Goal: Information Seeking & Learning: Learn about a topic

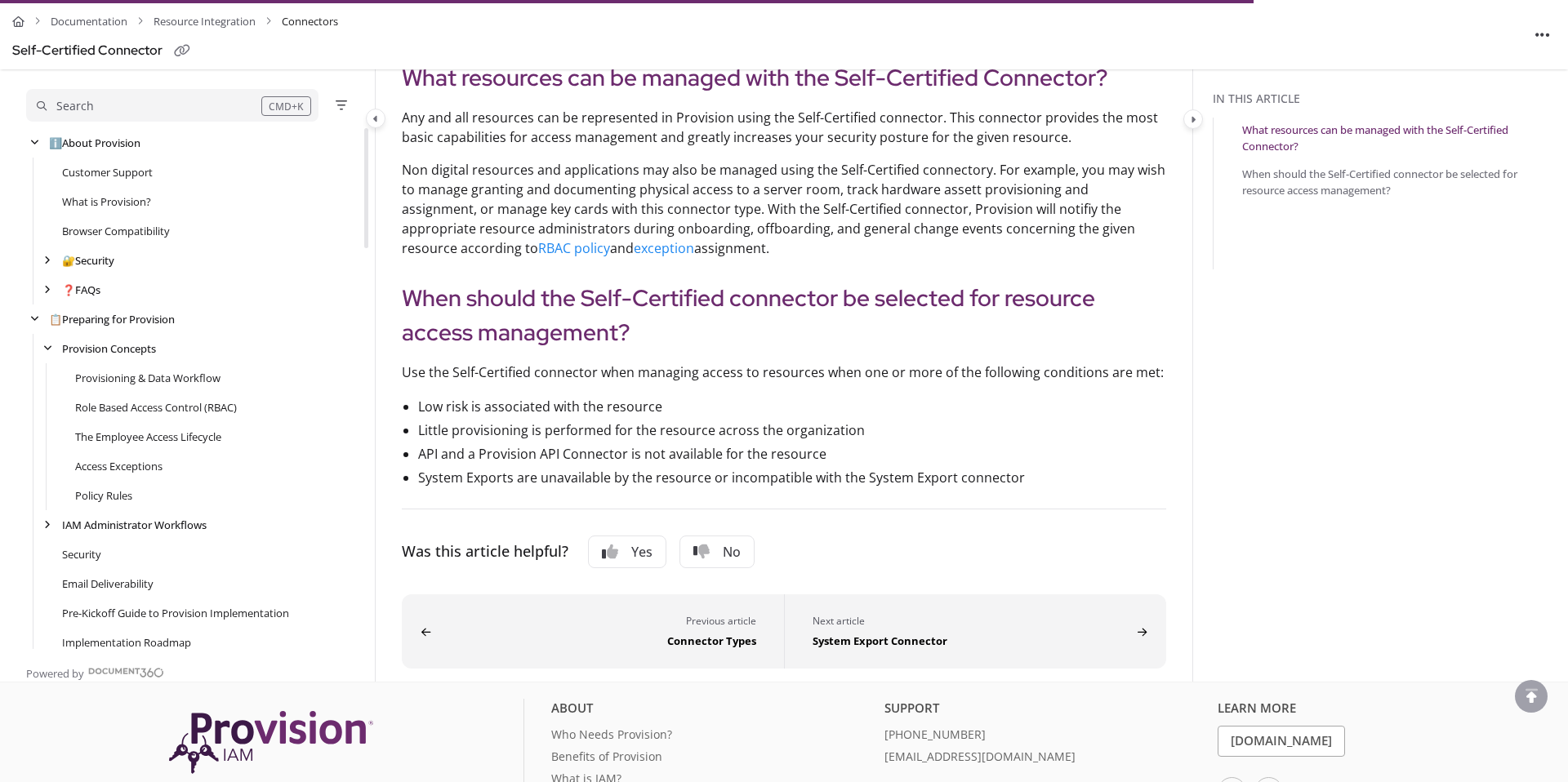
scroll to position [559, 0]
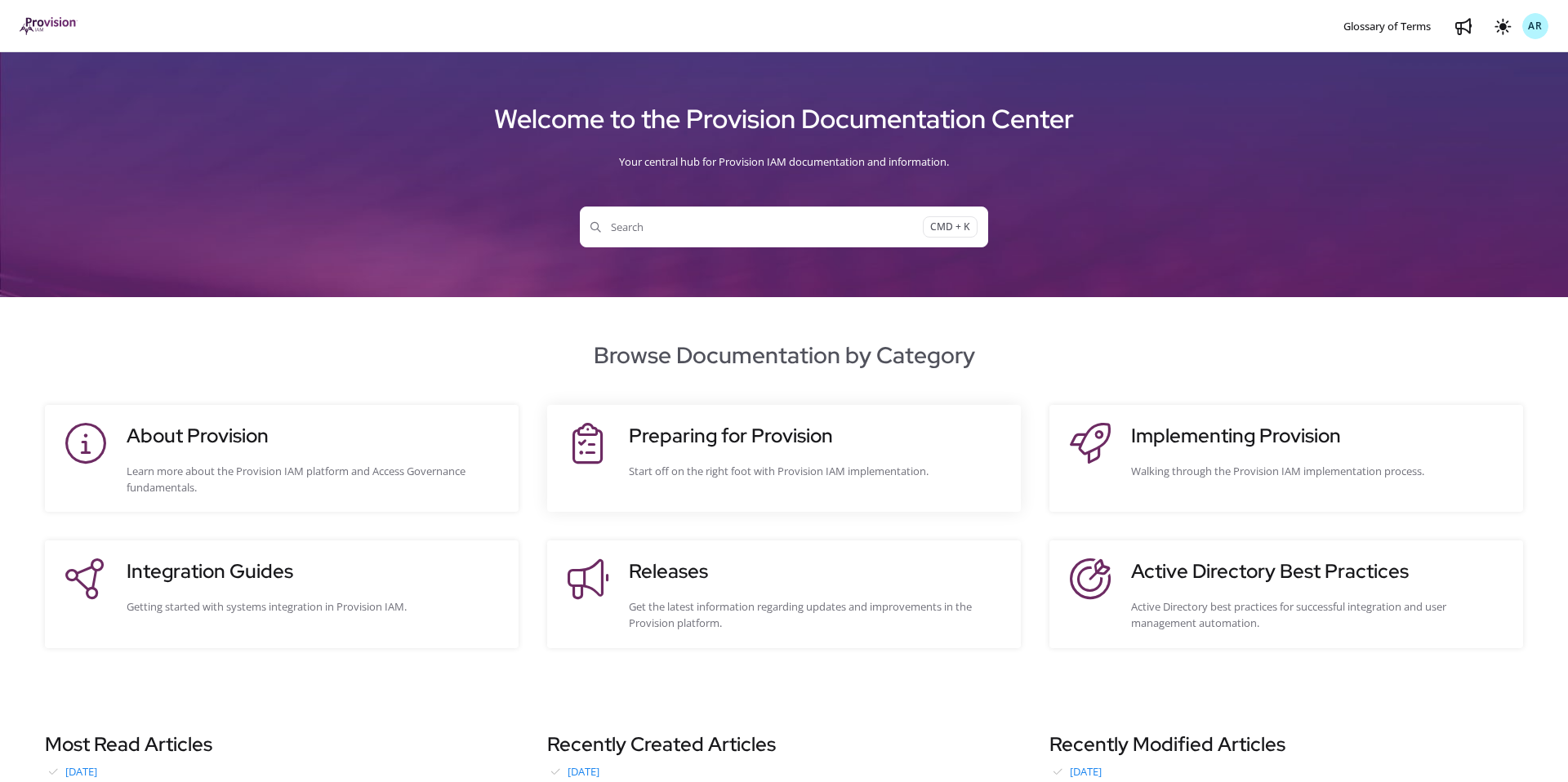
click at [945, 441] on h3 "Preparing for Provision" at bounding box center [816, 436] width 376 height 30
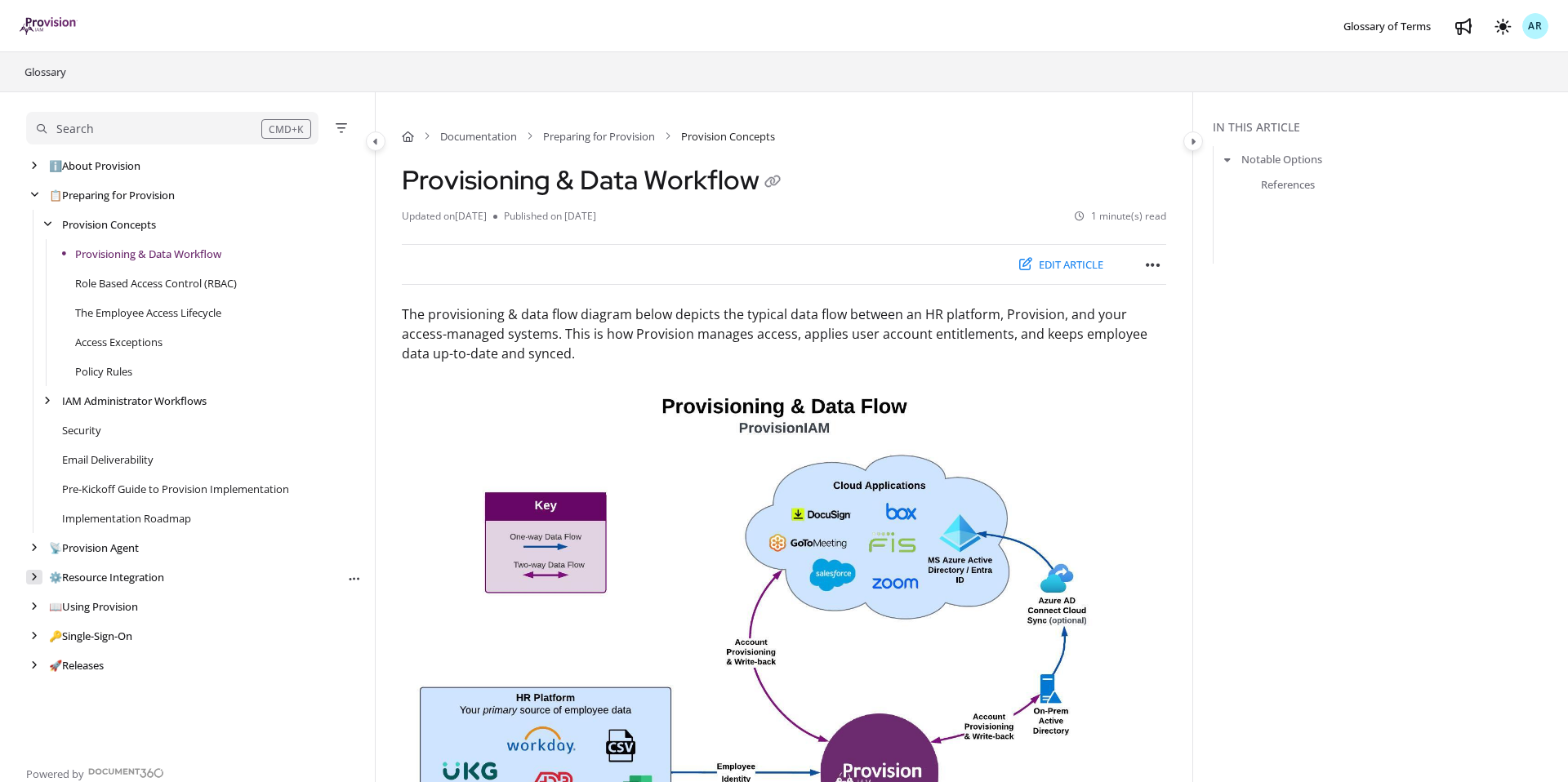
click at [34, 583] on div "arrow" at bounding box center [34, 578] width 16 height 16
click at [89, 636] on link "🤝 Connectors" at bounding box center [98, 636] width 71 height 16
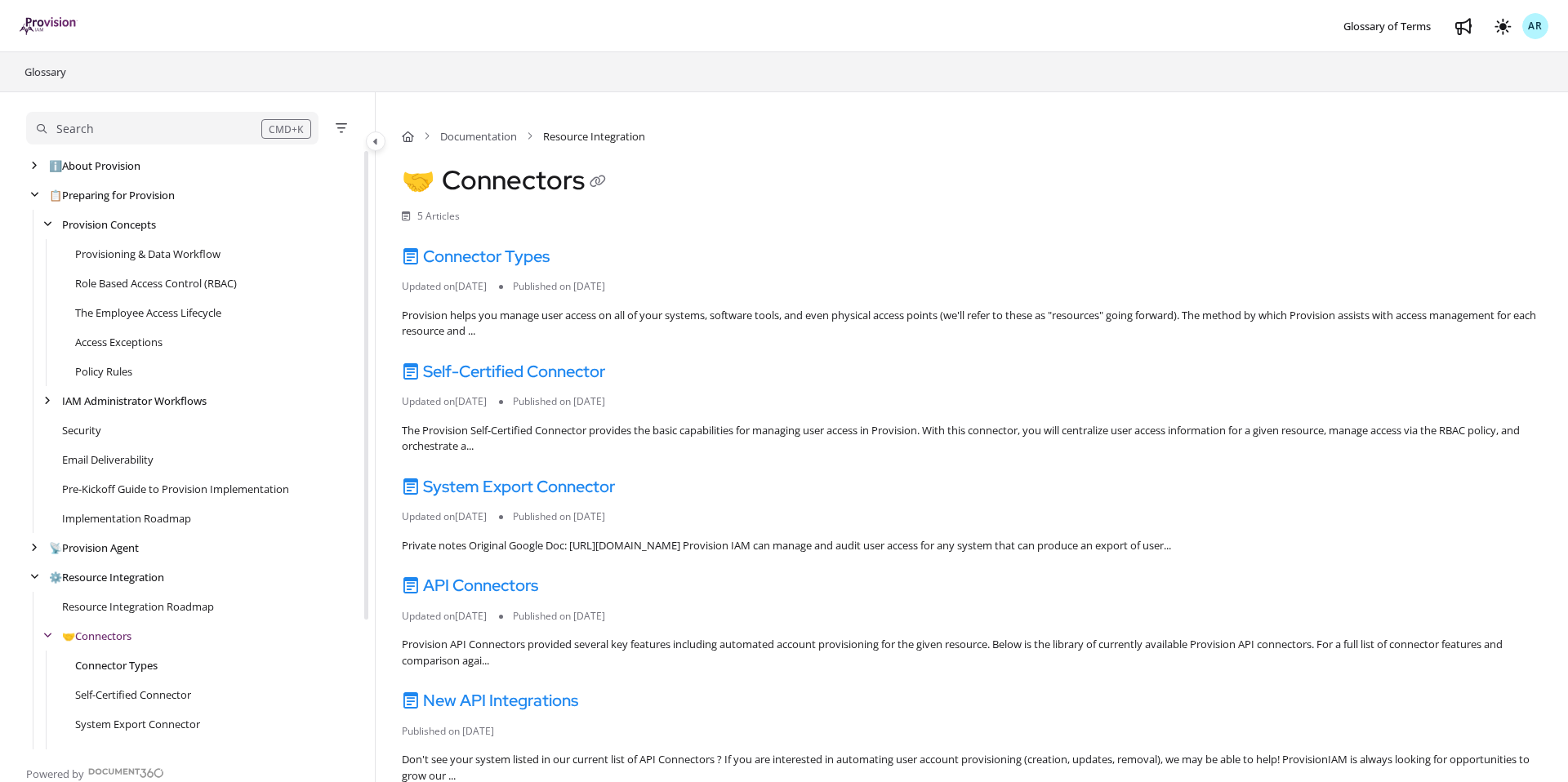
click at [103, 665] on link "Connector Types" at bounding box center [117, 665] width 83 height 16
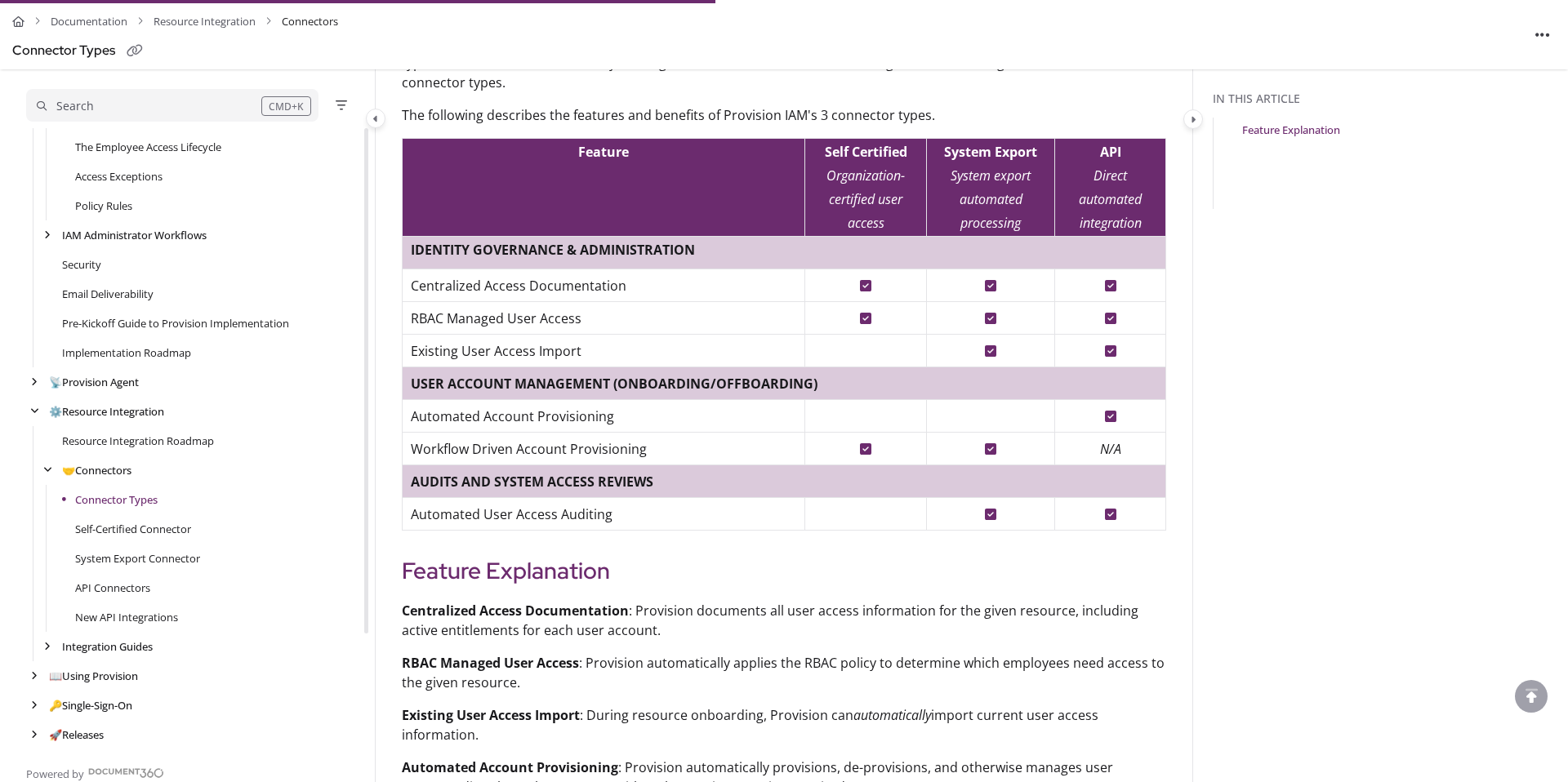
scroll to position [281, 0]
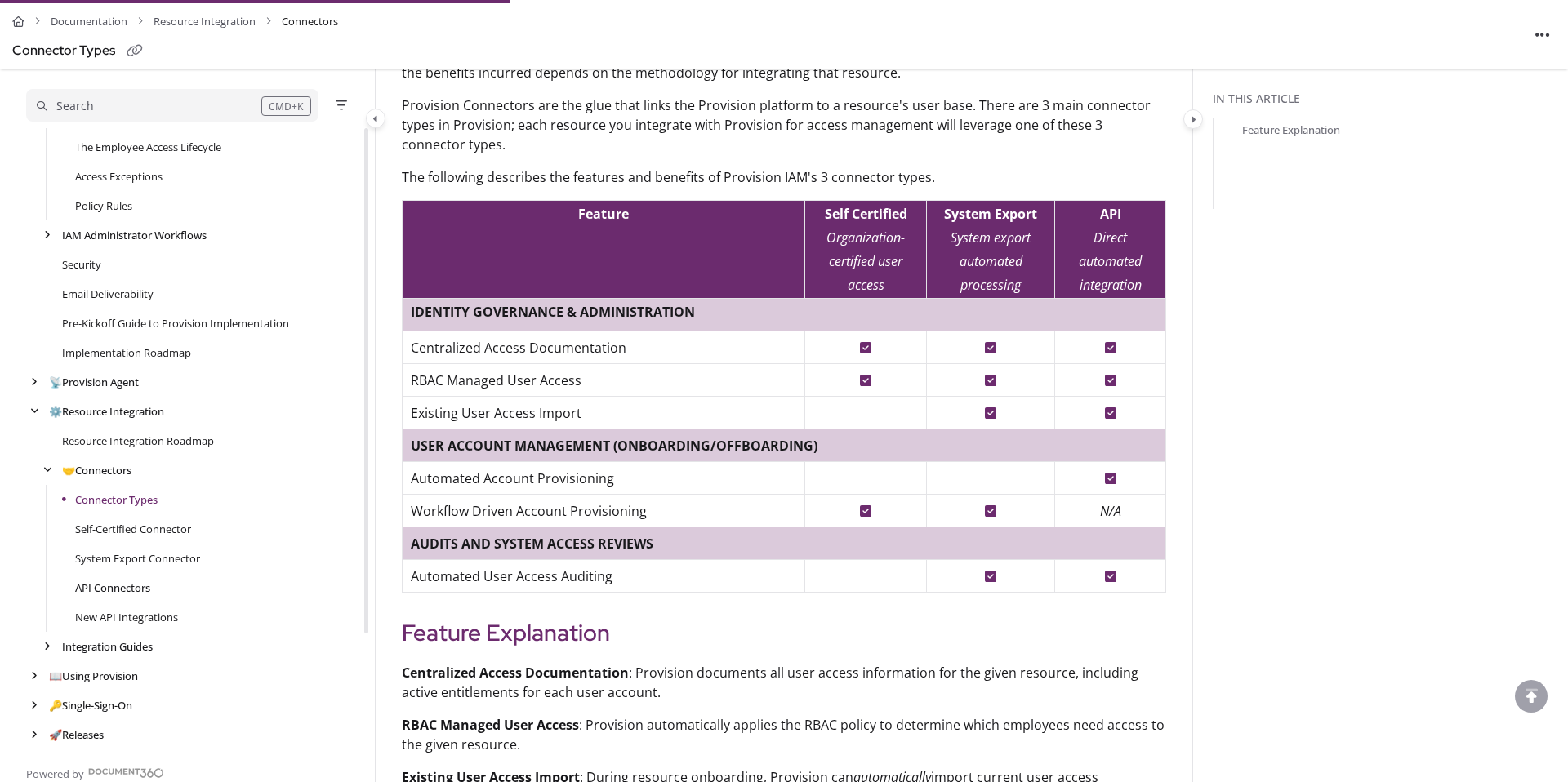
click at [112, 585] on link "API Connectors" at bounding box center [113, 588] width 75 height 16
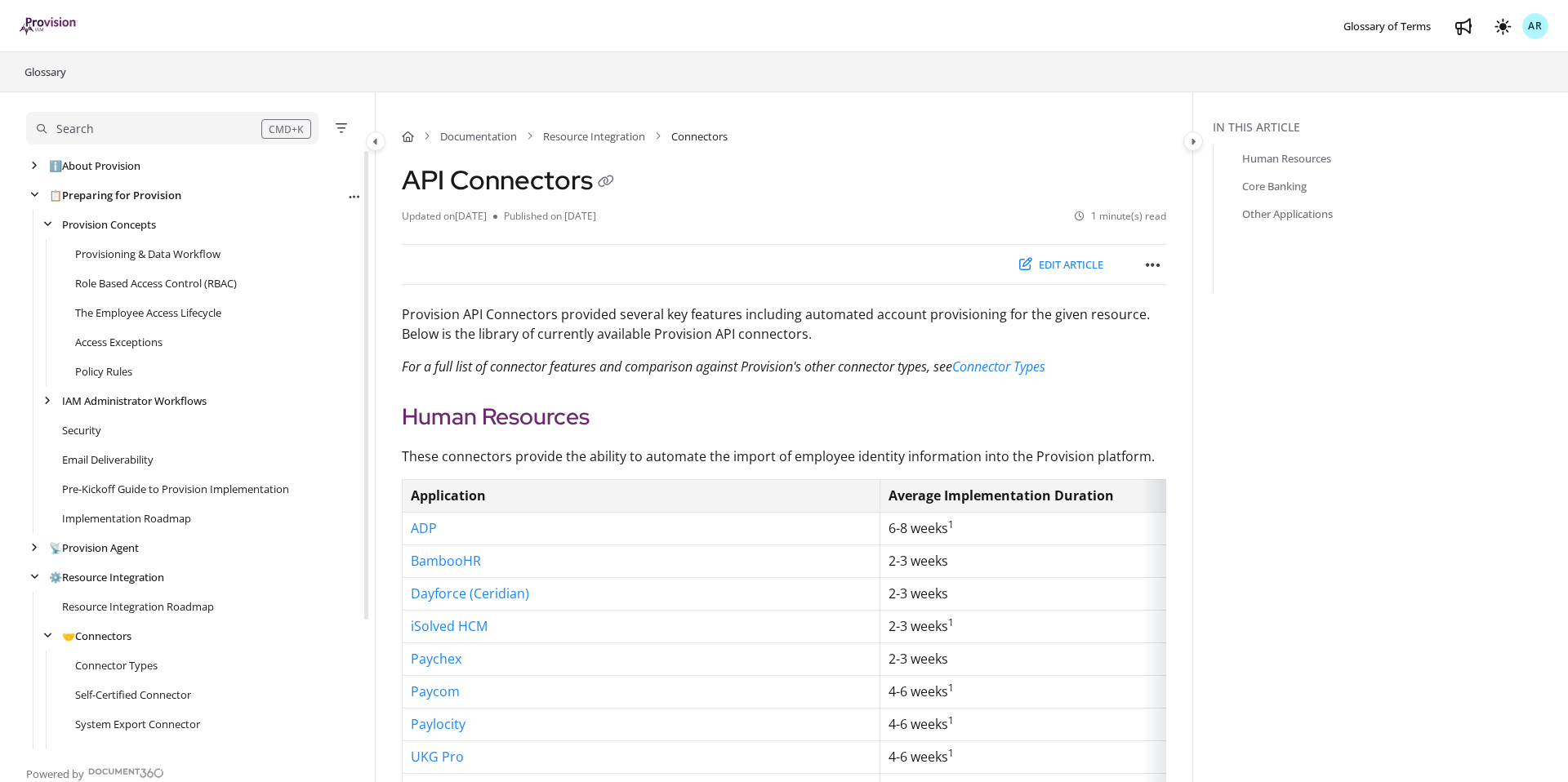
click at [79, 196] on link "📋 Preparing for Provision" at bounding box center [115, 195] width 132 height 16
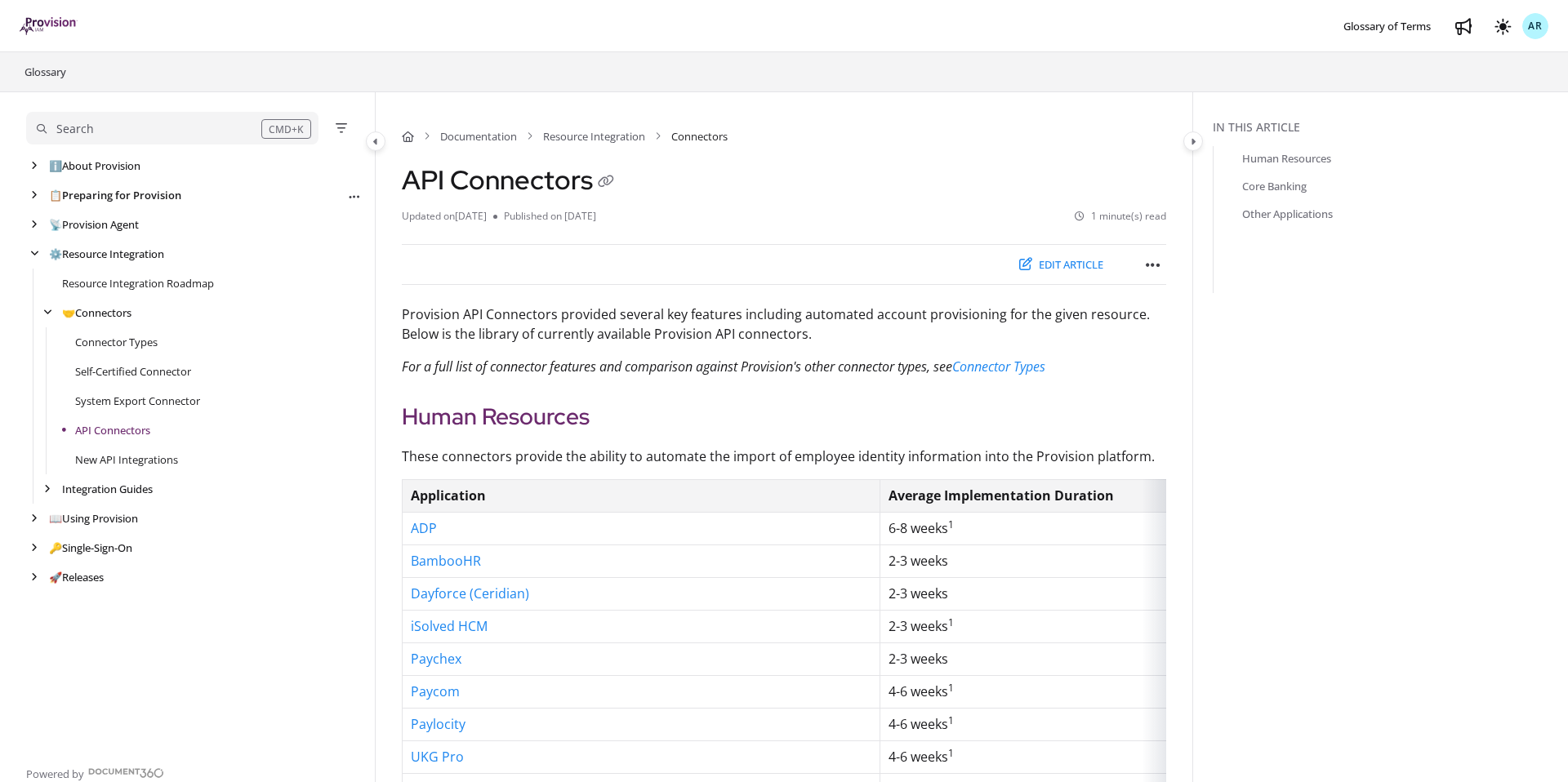
click at [106, 195] on link "📋 Preparing for Provision" at bounding box center [115, 195] width 132 height 16
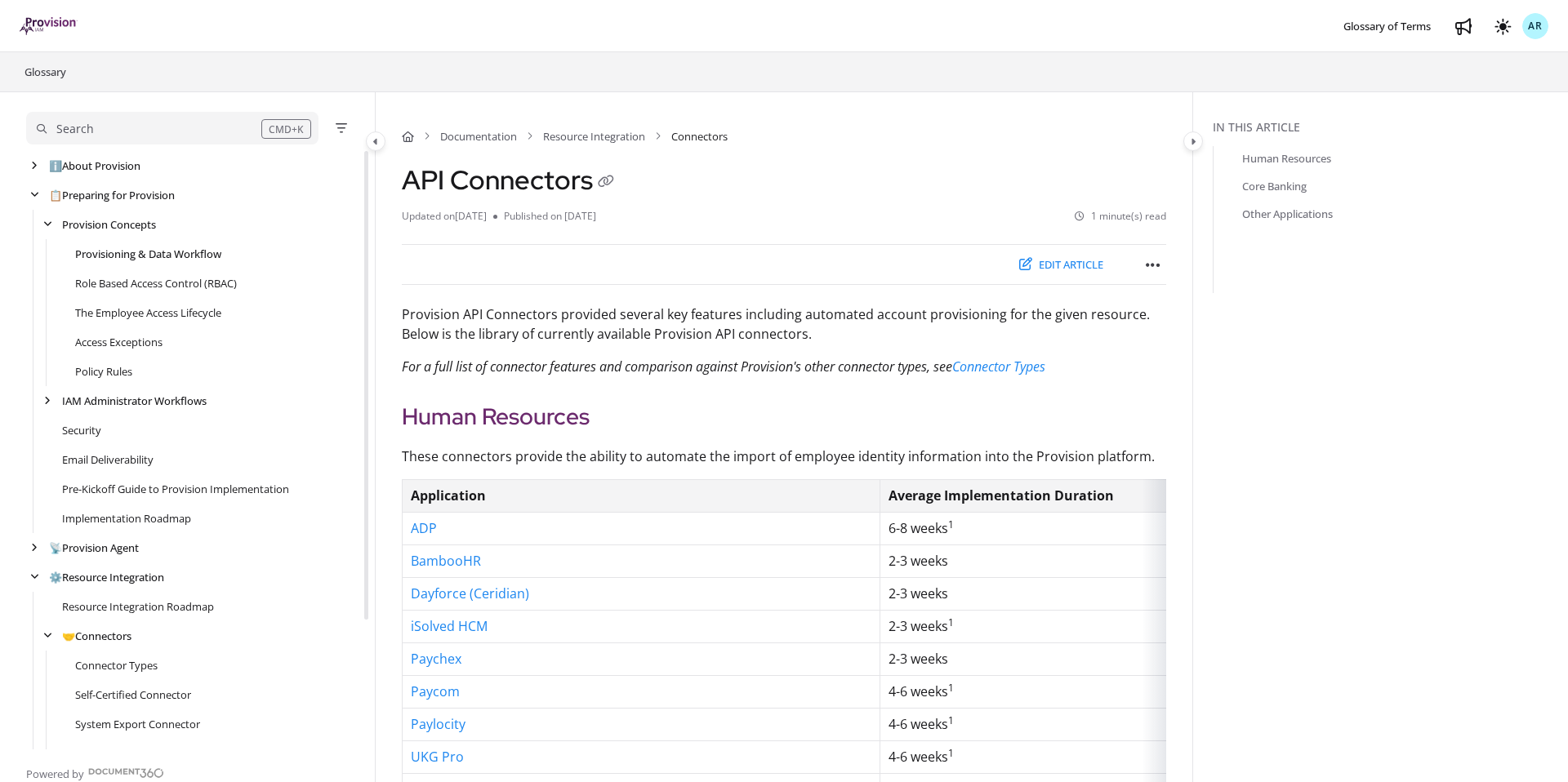
click at [139, 254] on link "Provisioning & Data Workflow" at bounding box center [149, 254] width 146 height 16
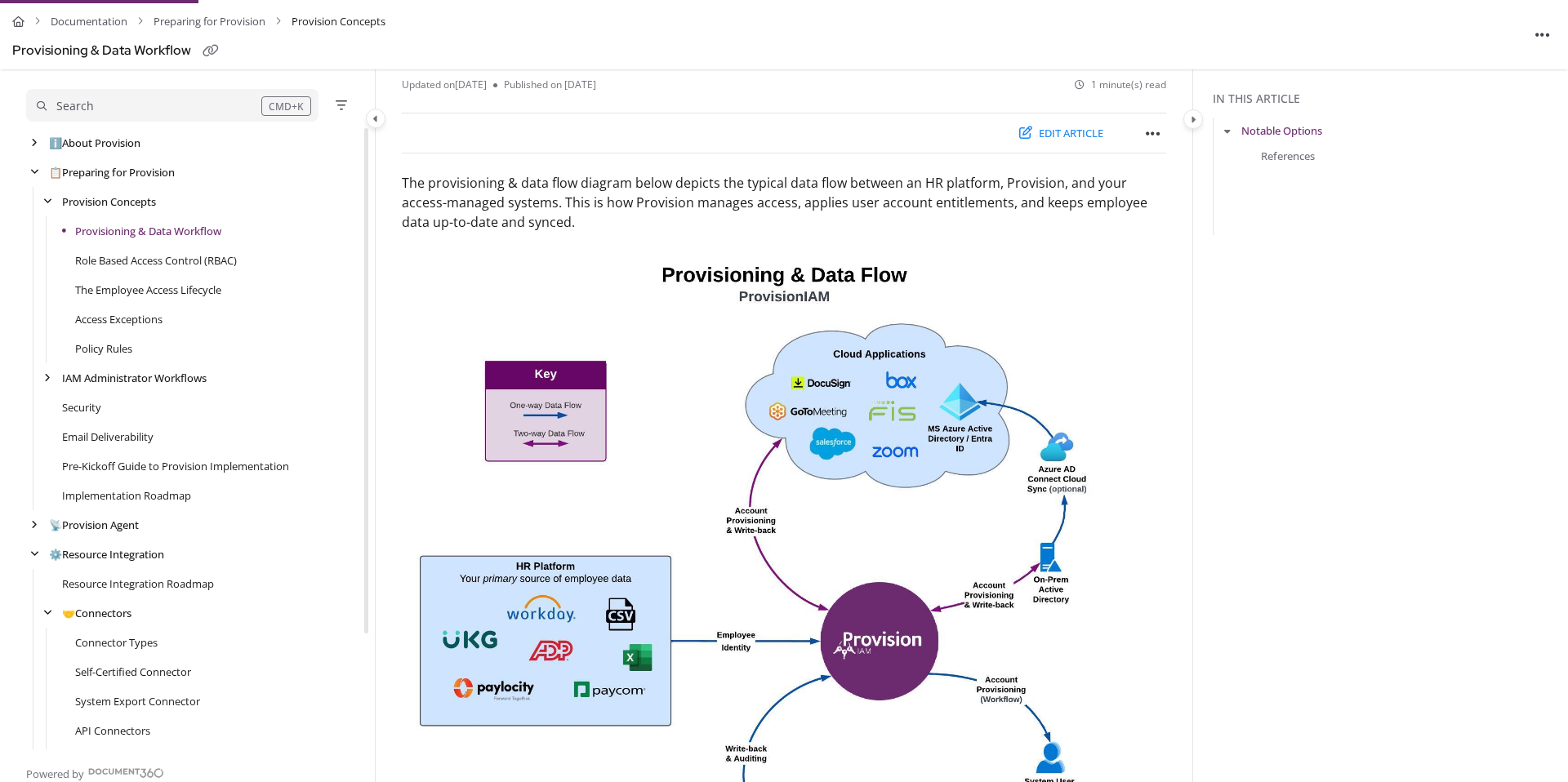
scroll to position [122, 0]
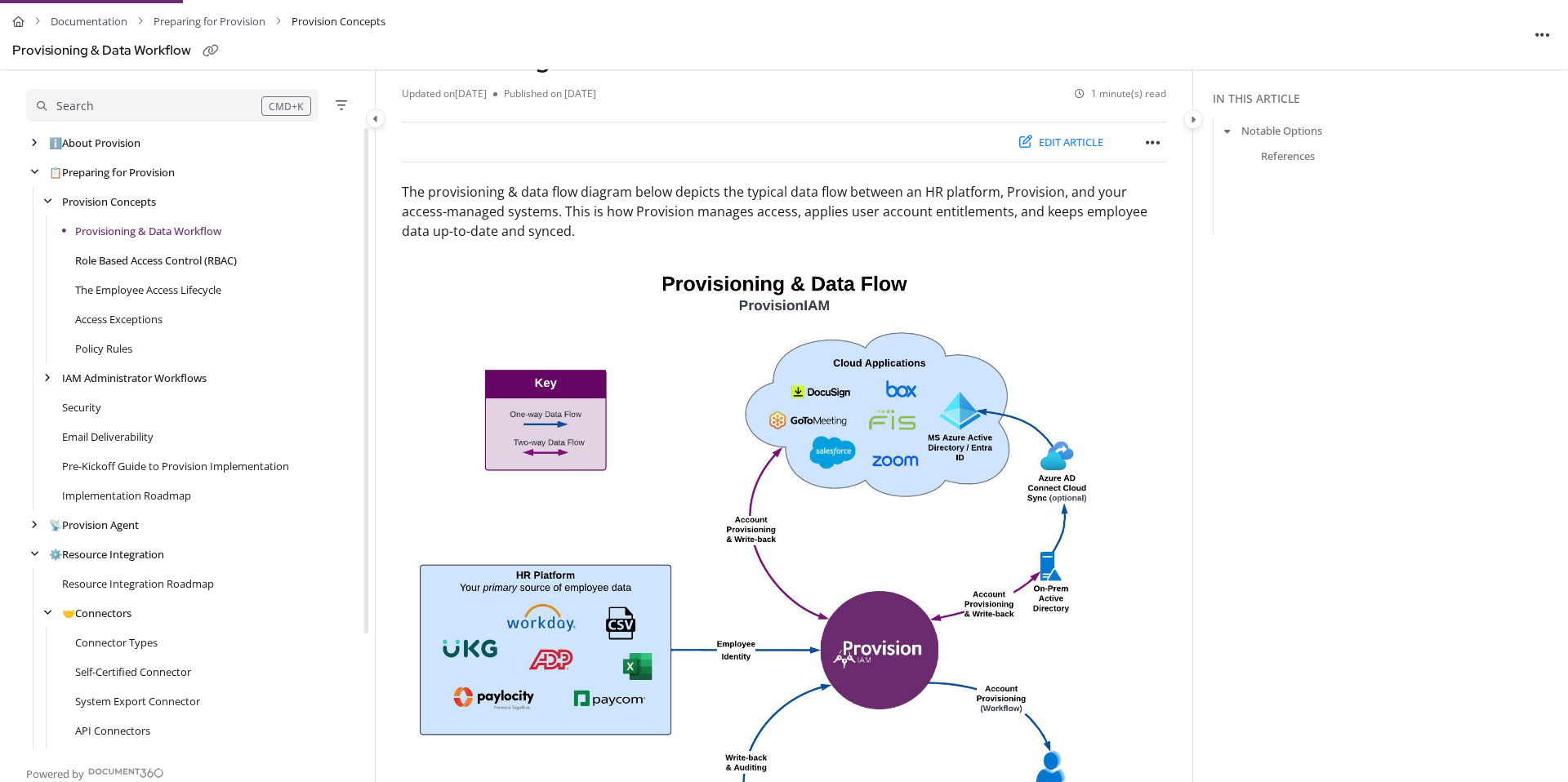
click at [173, 266] on link "Role Based Access Control (RBAC)" at bounding box center [156, 260] width 162 height 16
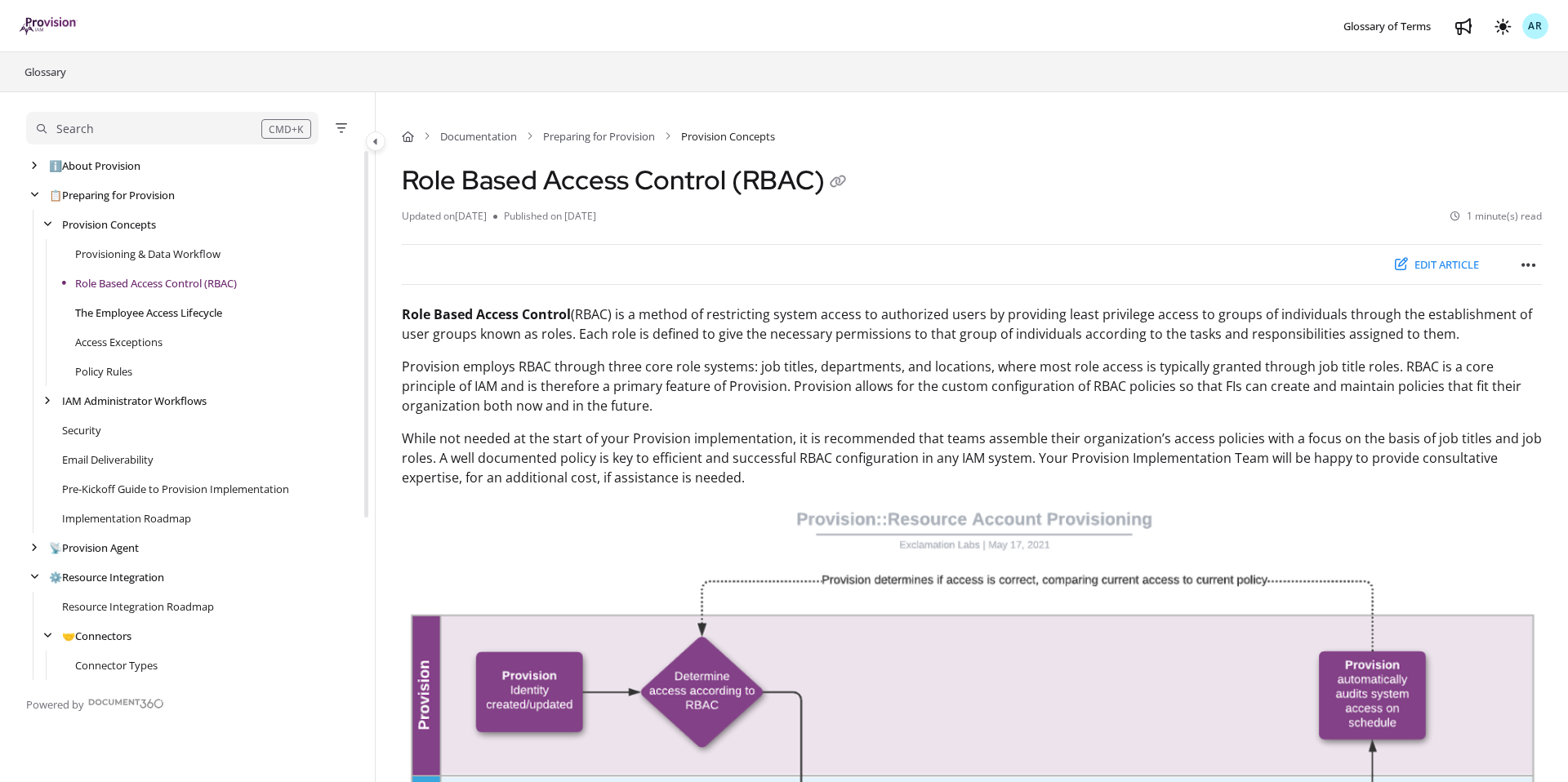
click at [162, 315] on link "The Employee Access Lifecycle" at bounding box center [149, 313] width 147 height 16
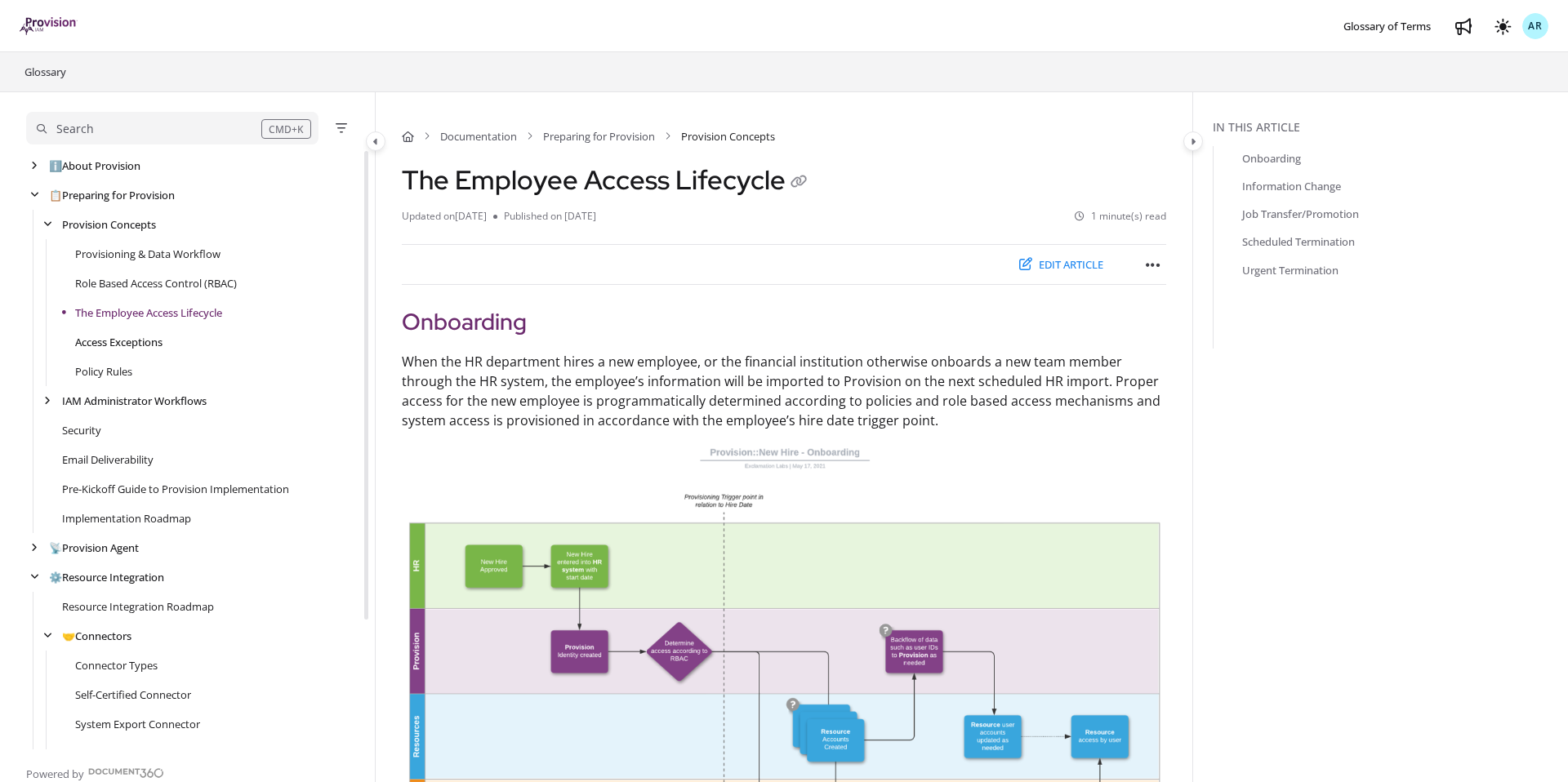
click at [145, 345] on link "Access Exceptions" at bounding box center [119, 342] width 87 height 16
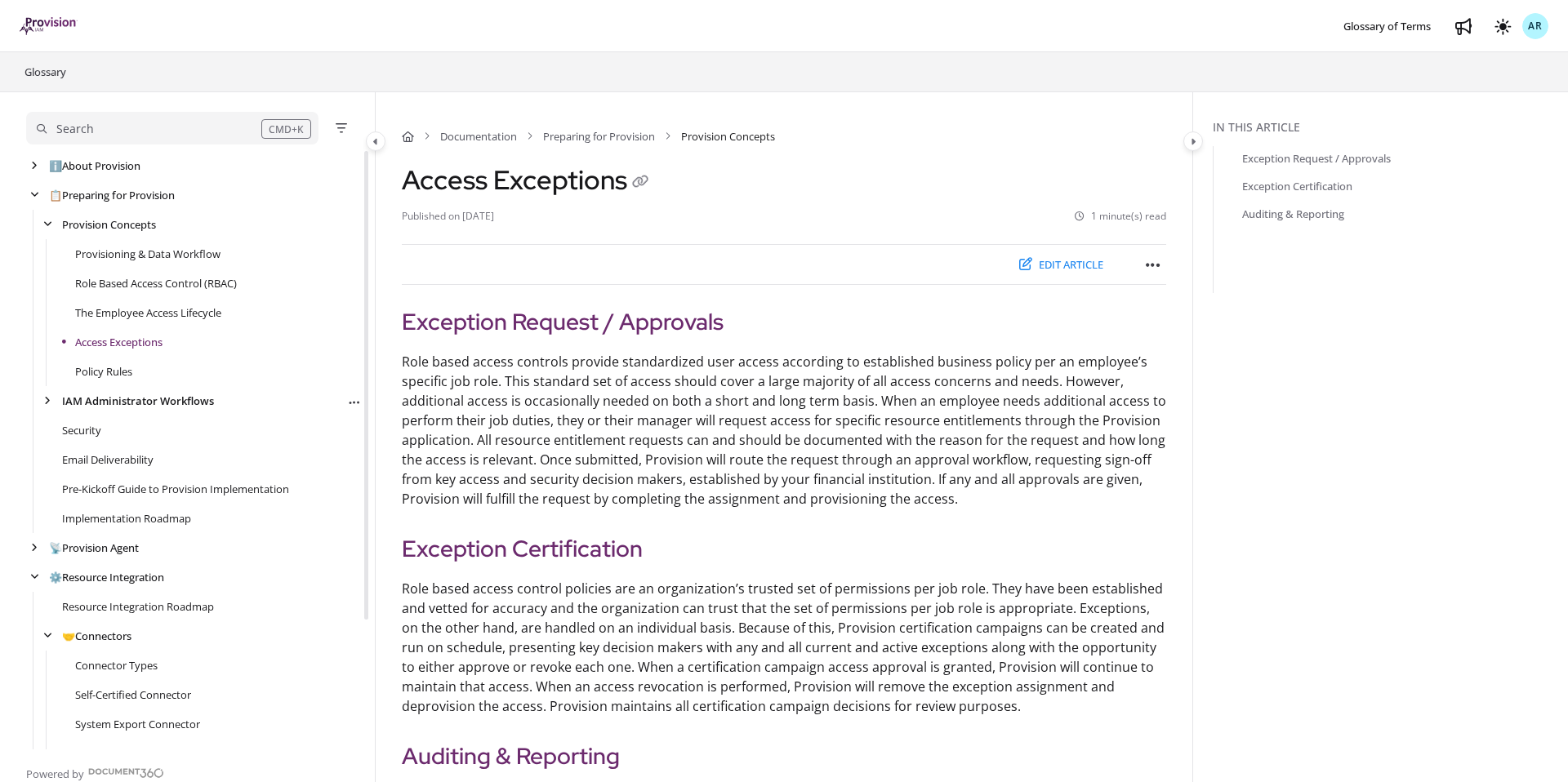
scroll to position [30, 0]
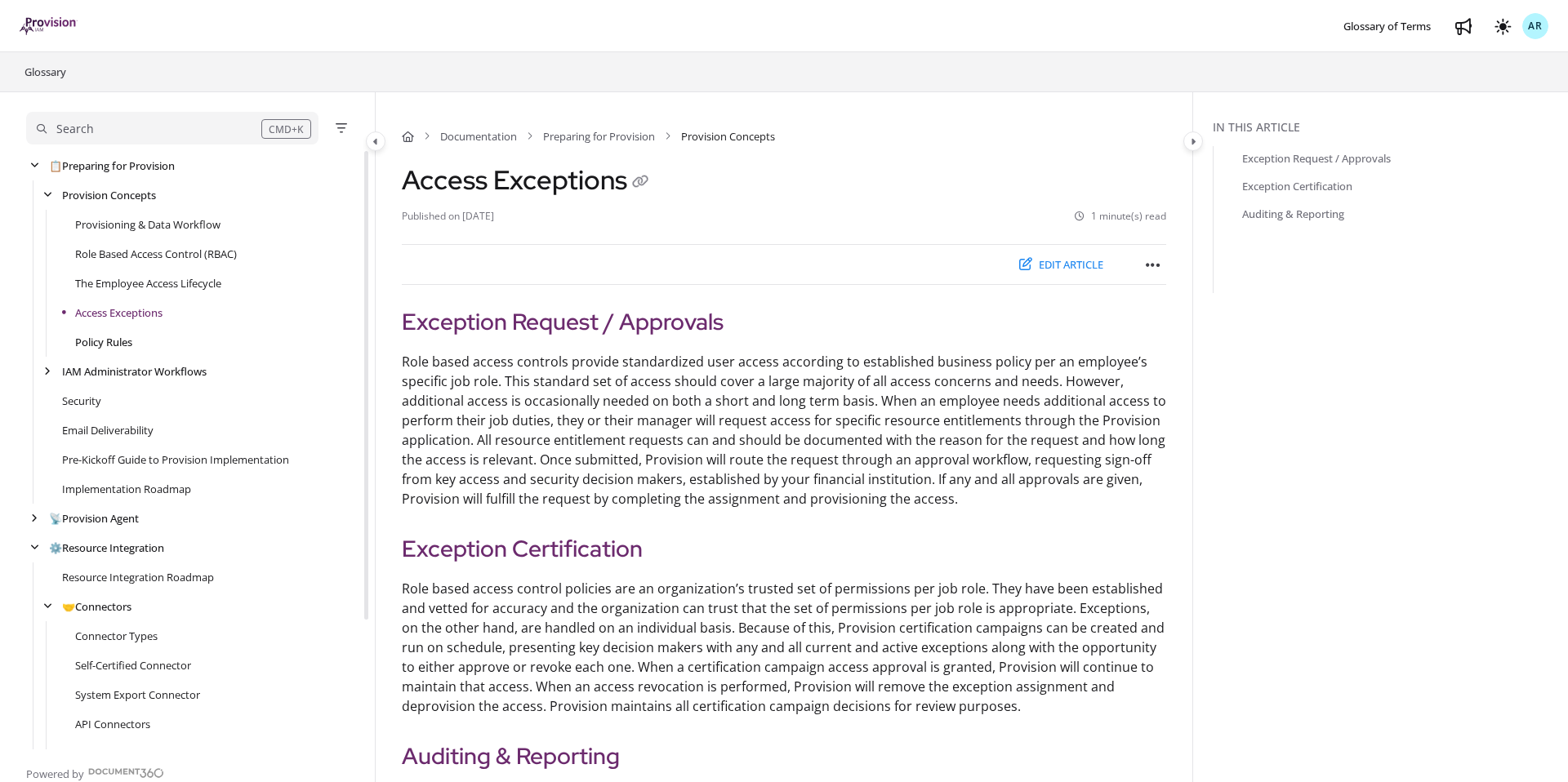
click at [127, 348] on link "Policy Rules" at bounding box center [104, 342] width 57 height 16
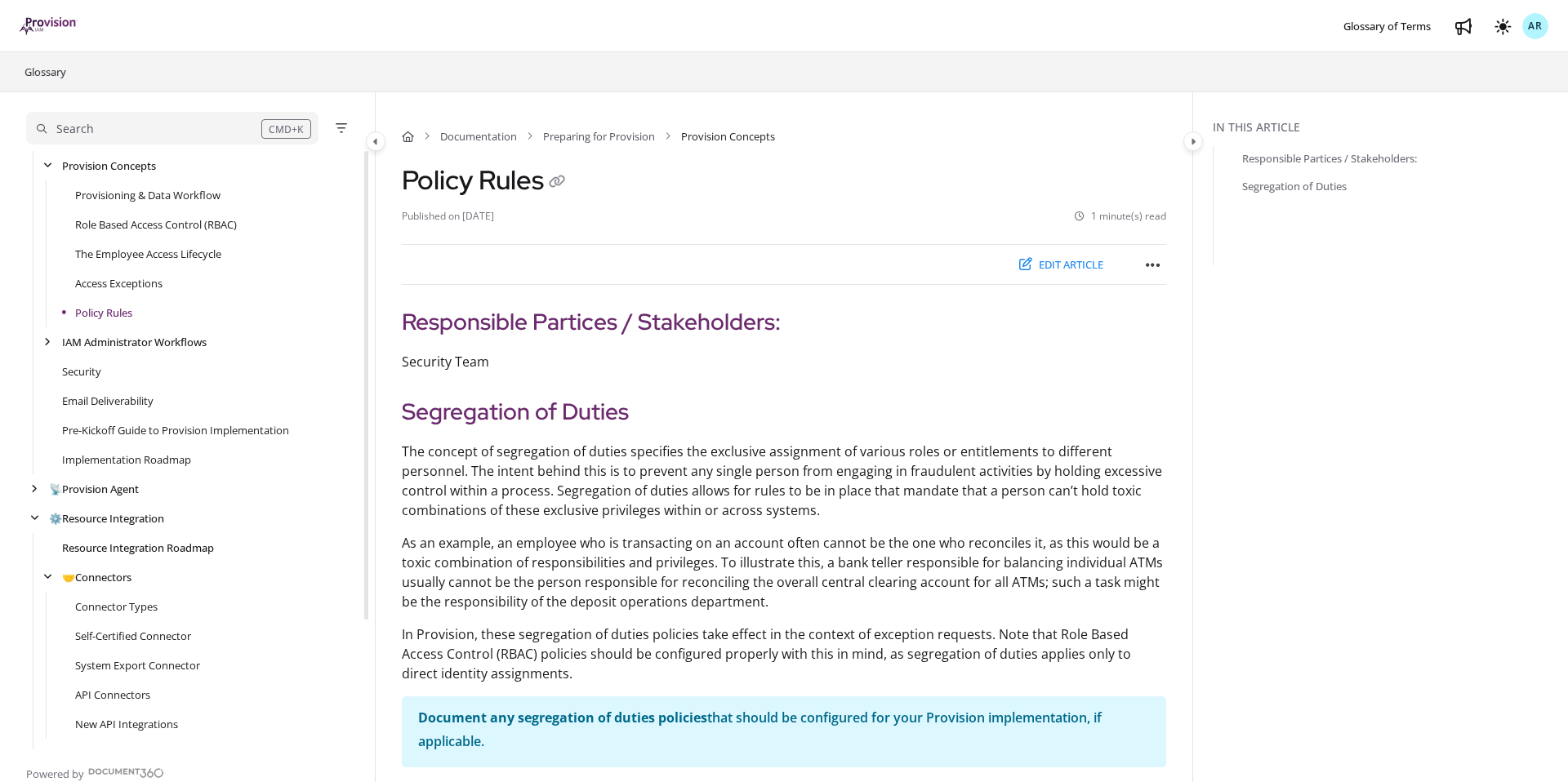
scroll to position [166, 0]
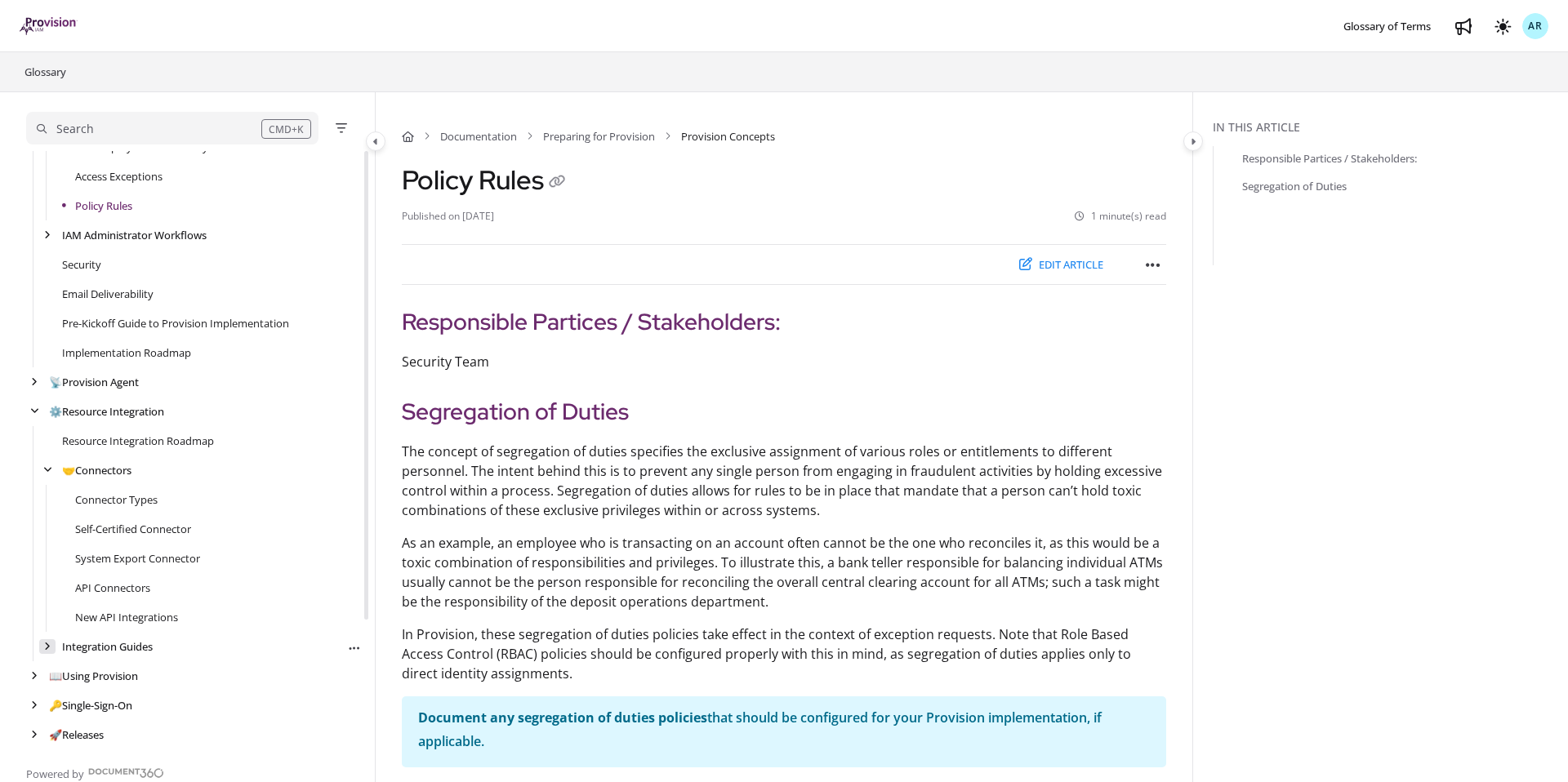
click at [45, 644] on icon "arrow" at bounding box center [48, 647] width 7 height 10
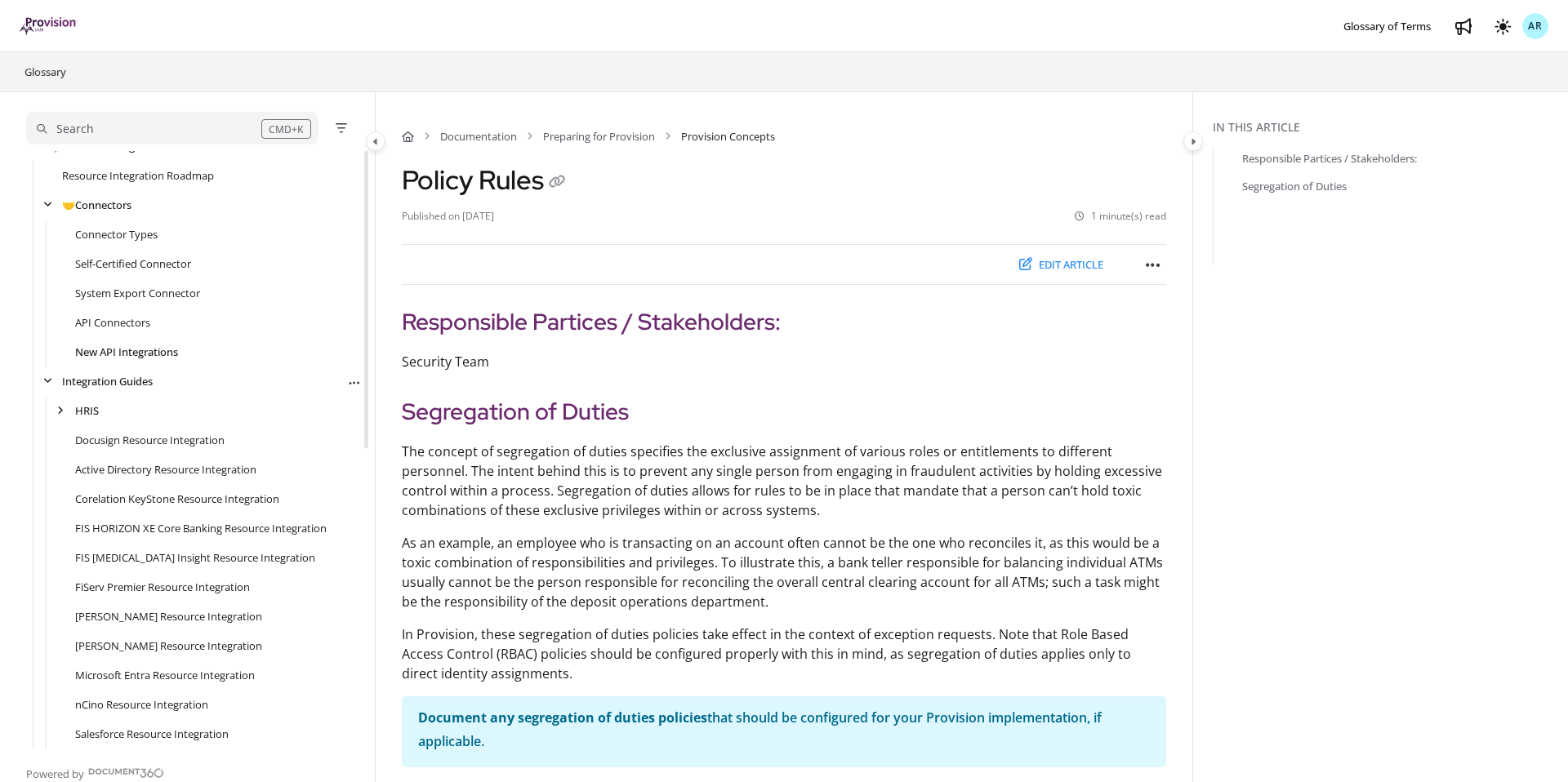
scroll to position [532, 0]
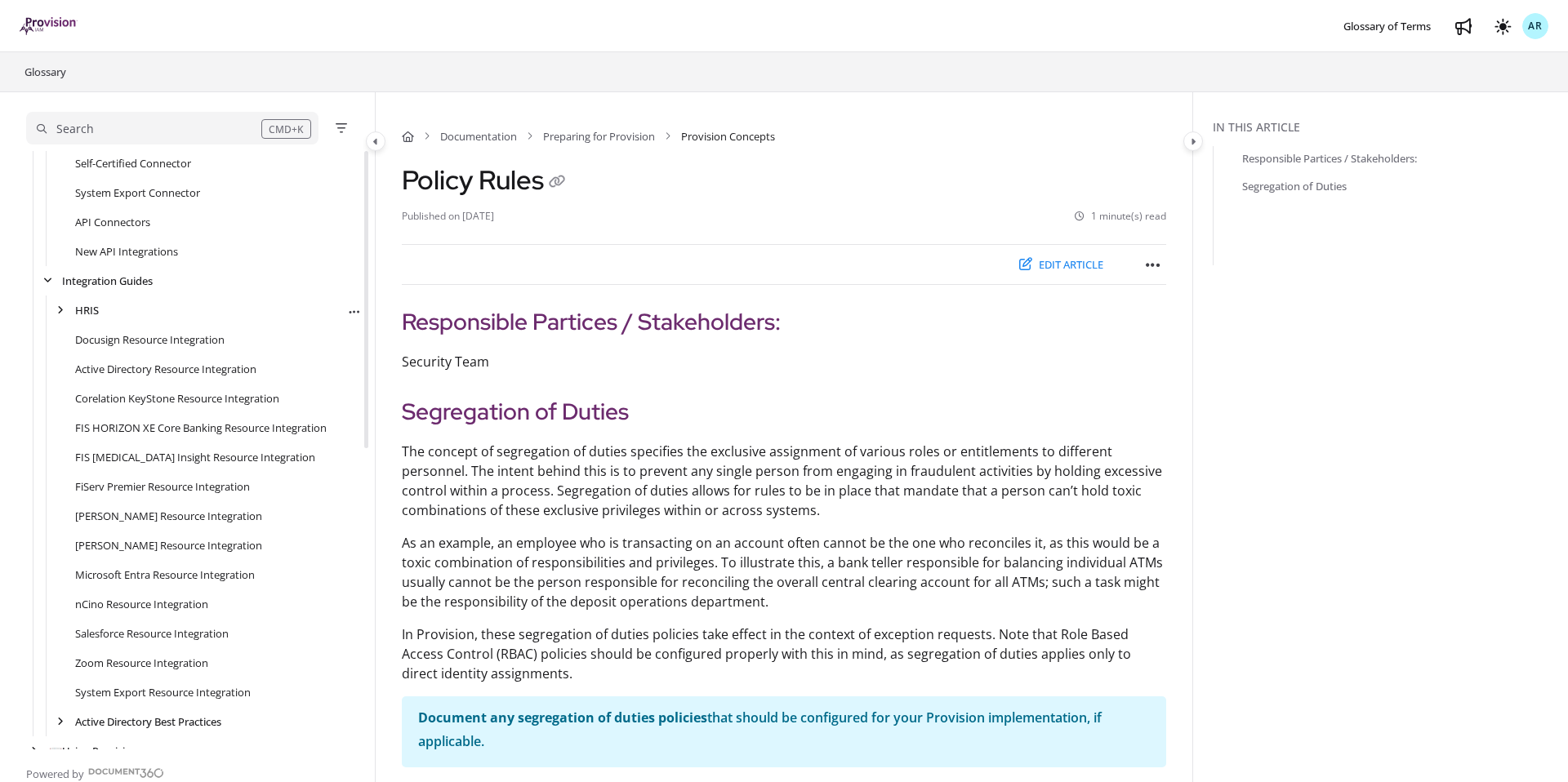
click at [65, 322] on div "HRIS Export PDF" at bounding box center [194, 310] width 336 height 30
click at [63, 307] on icon "arrow" at bounding box center [61, 310] width 7 height 10
click at [143, 546] on link "UKG Pro Resource Integration" at bounding box center [161, 546] width 146 height 16
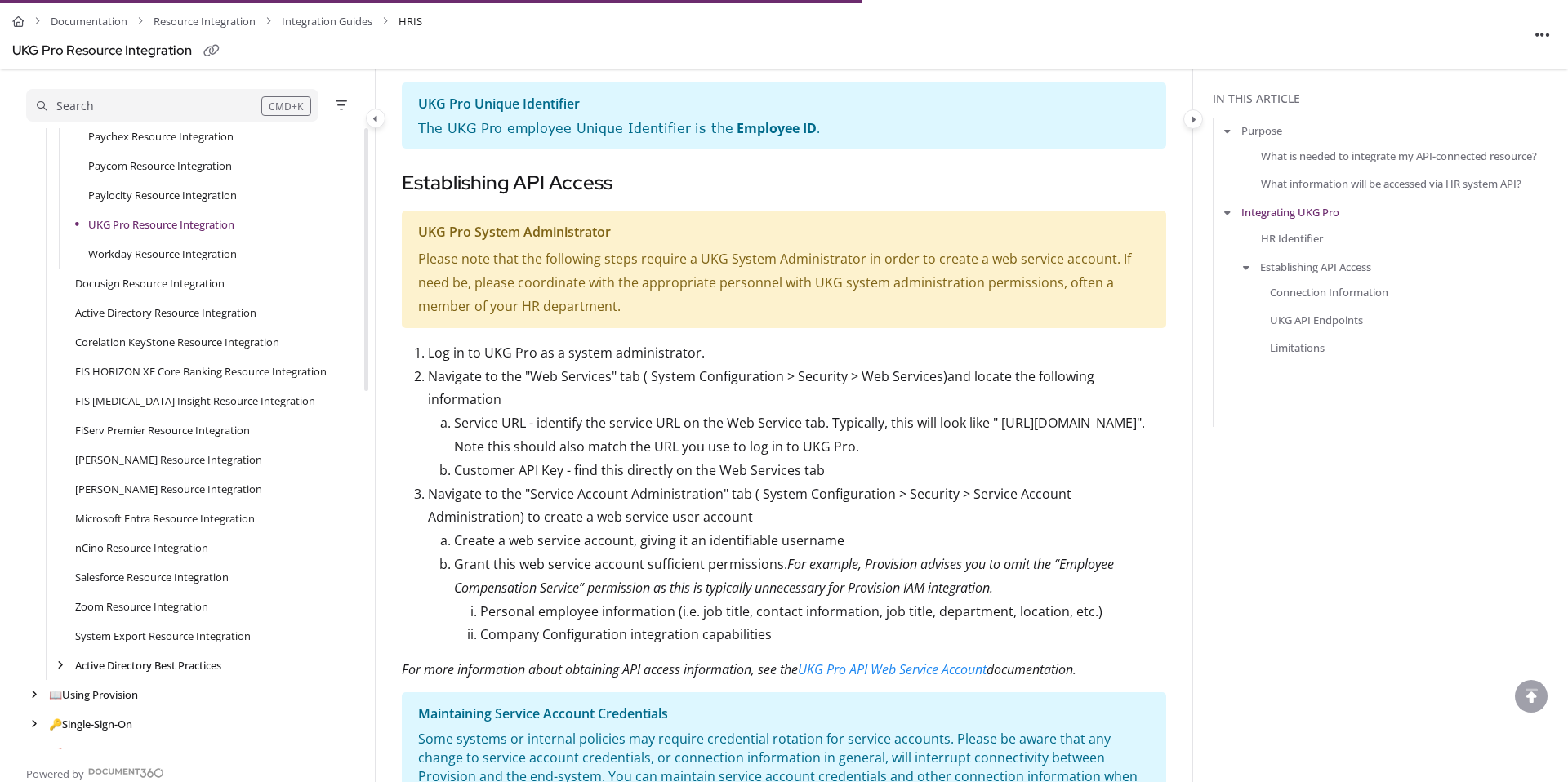
scroll to position [848, 0]
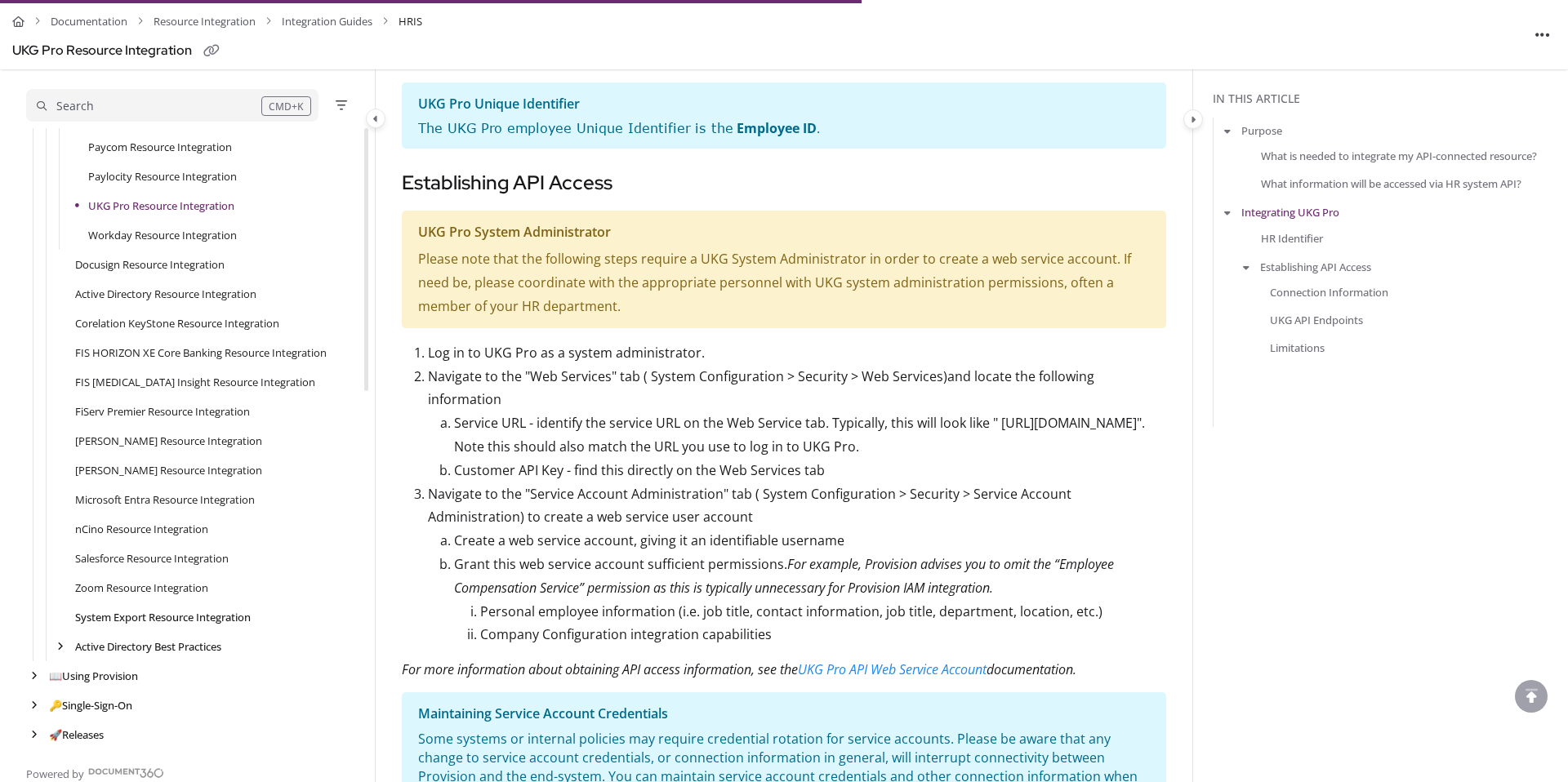
click at [155, 618] on link "System Export Resource Integration" at bounding box center [163, 617] width 176 height 16
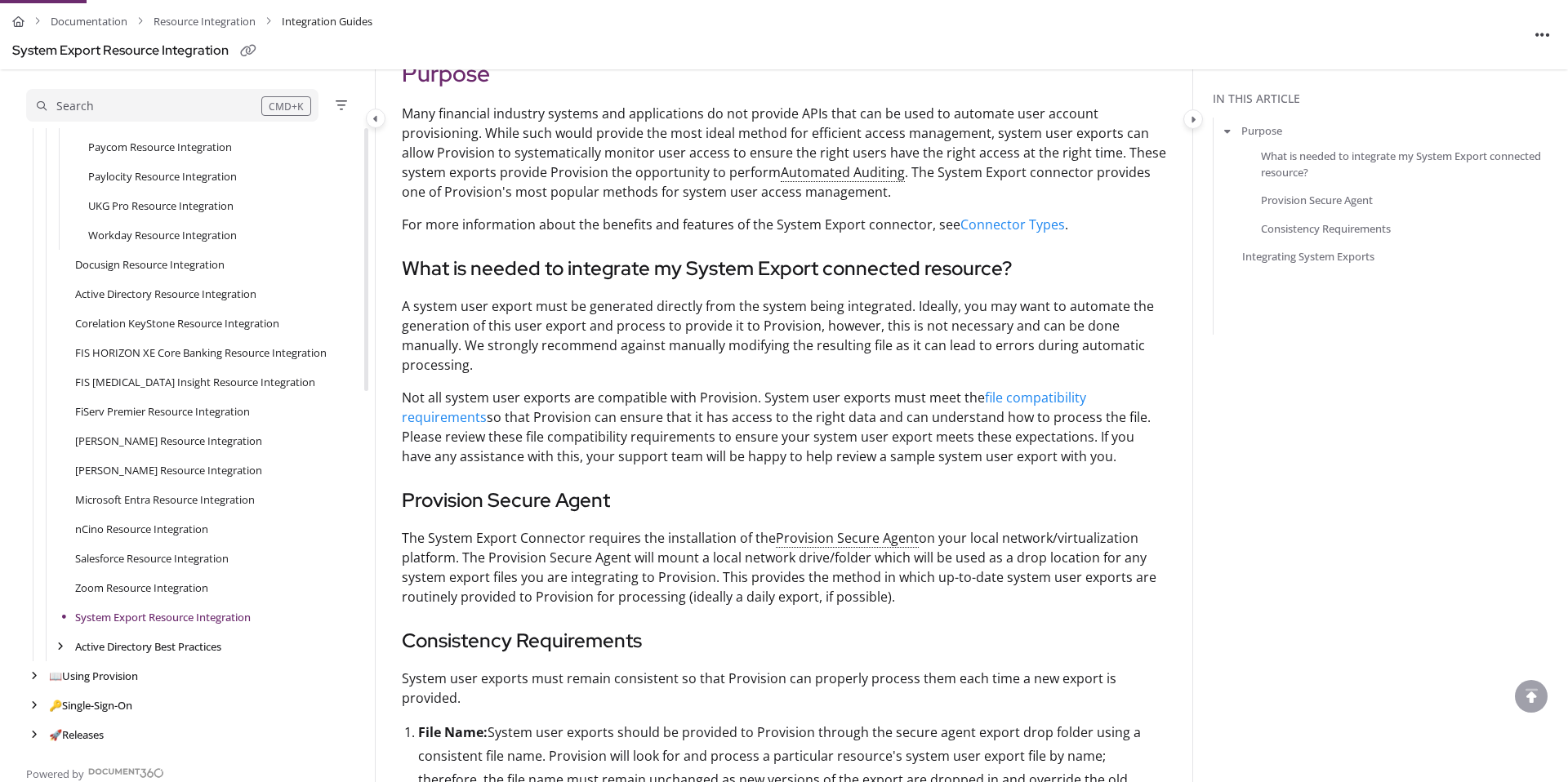
scroll to position [254, 0]
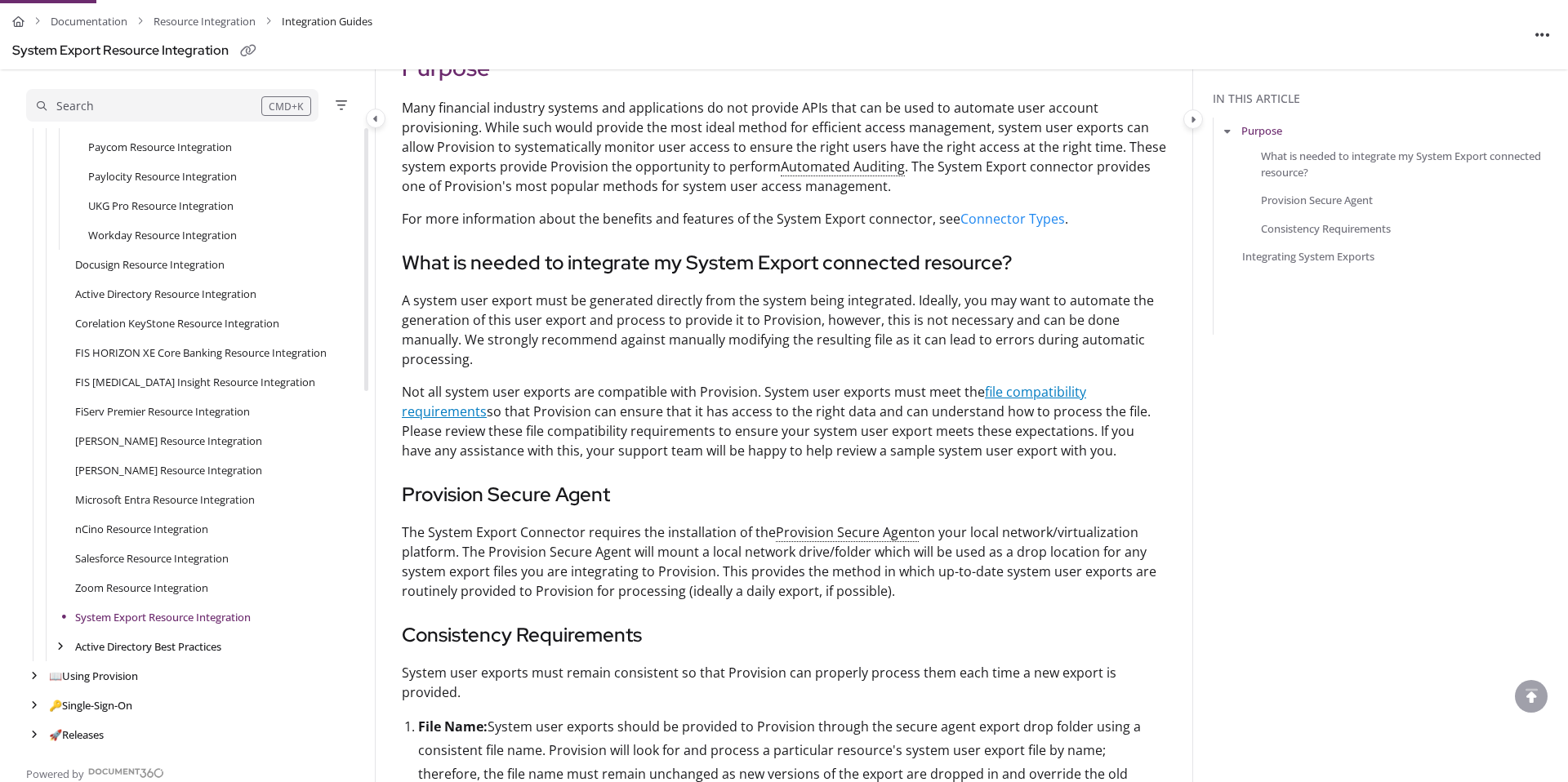
click at [1024, 393] on link "file compatibility requirements" at bounding box center [744, 402] width 684 height 38
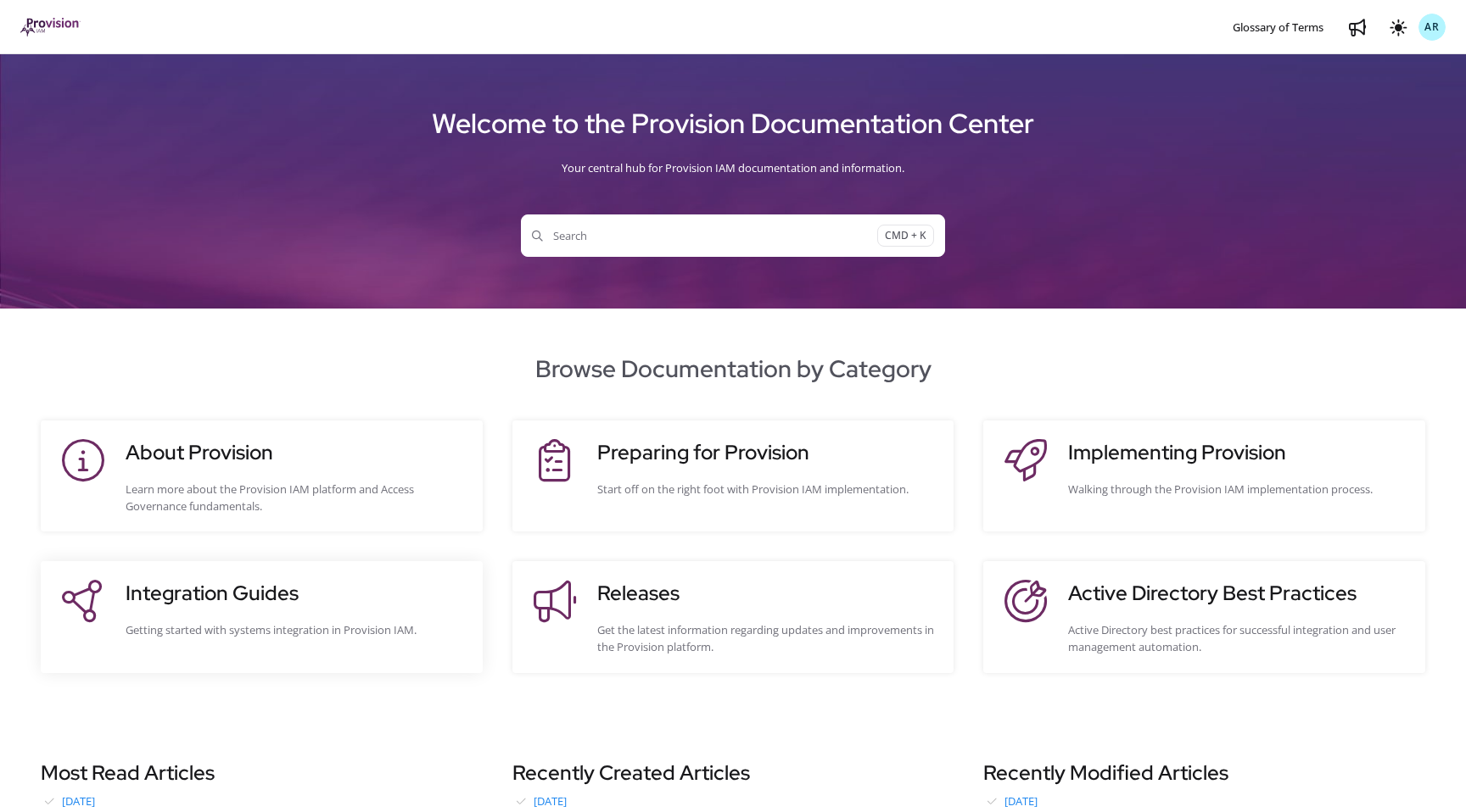
click at [294, 654] on div "Integration Guides Getting started with systems integration in Provision IAM." at bounding box center [295, 617] width 340 height 78
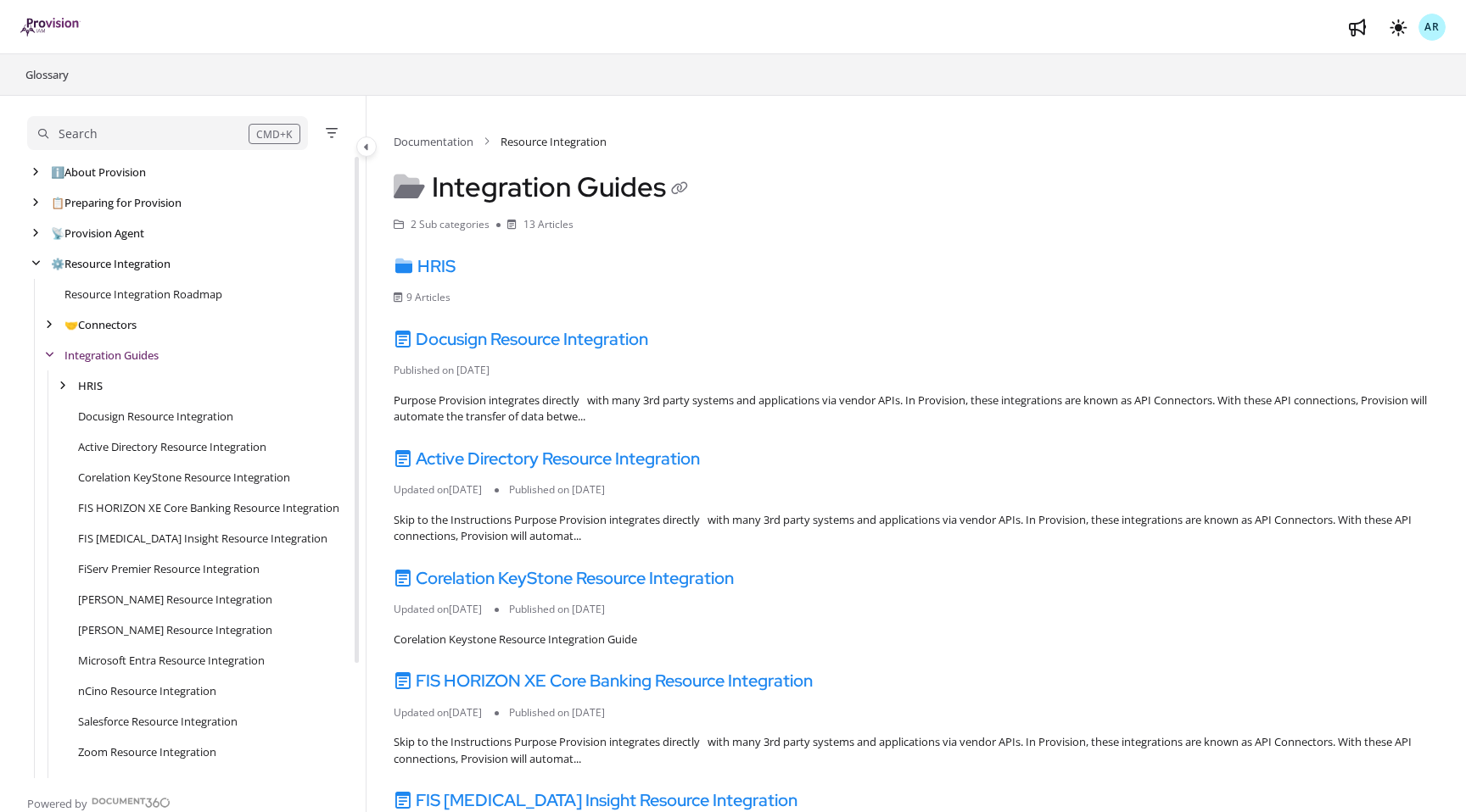
scroll to position [31, 0]
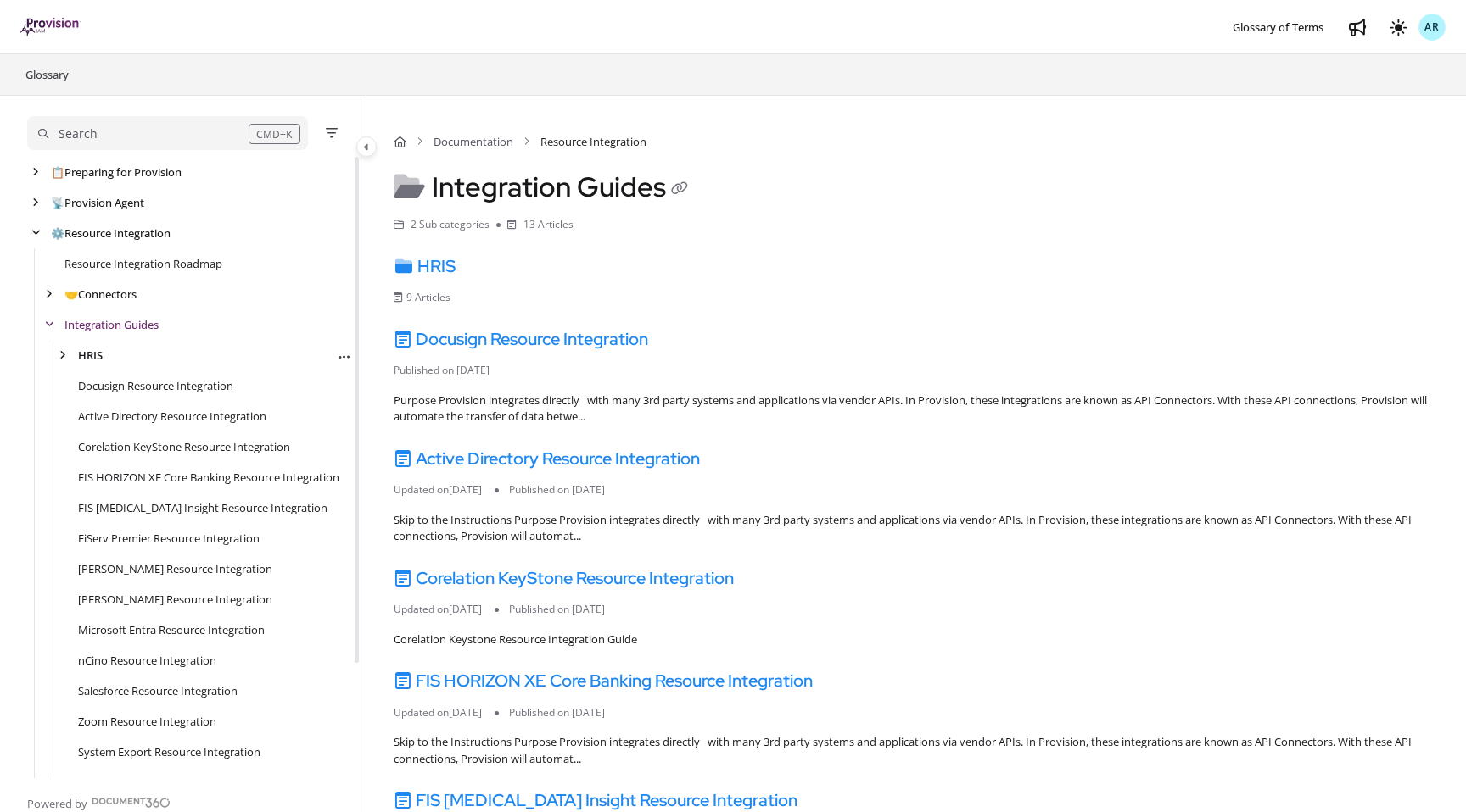
click at [91, 354] on link "HRIS" at bounding box center [90, 355] width 25 height 17
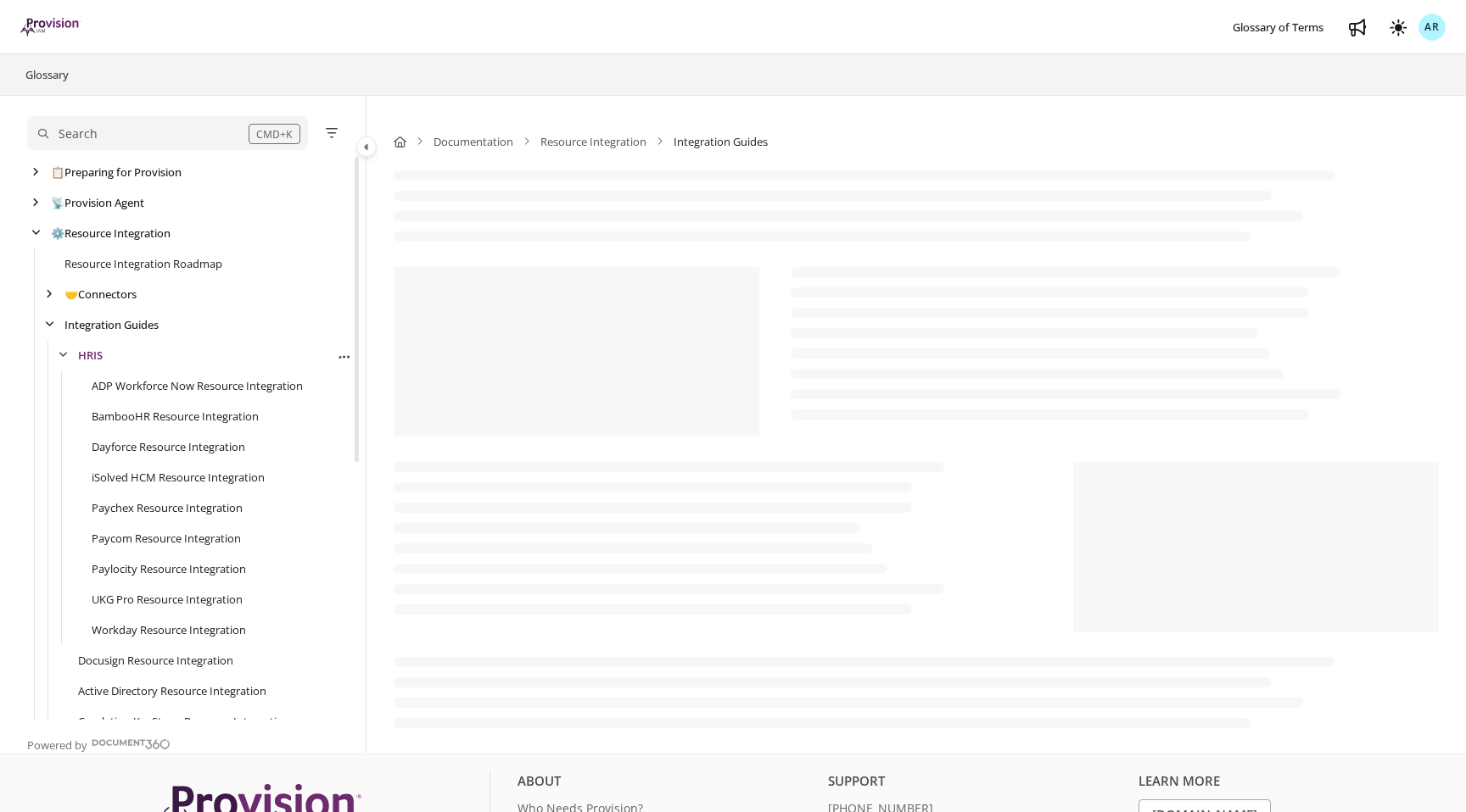
click at [91, 354] on link "HRIS" at bounding box center [90, 355] width 25 height 17
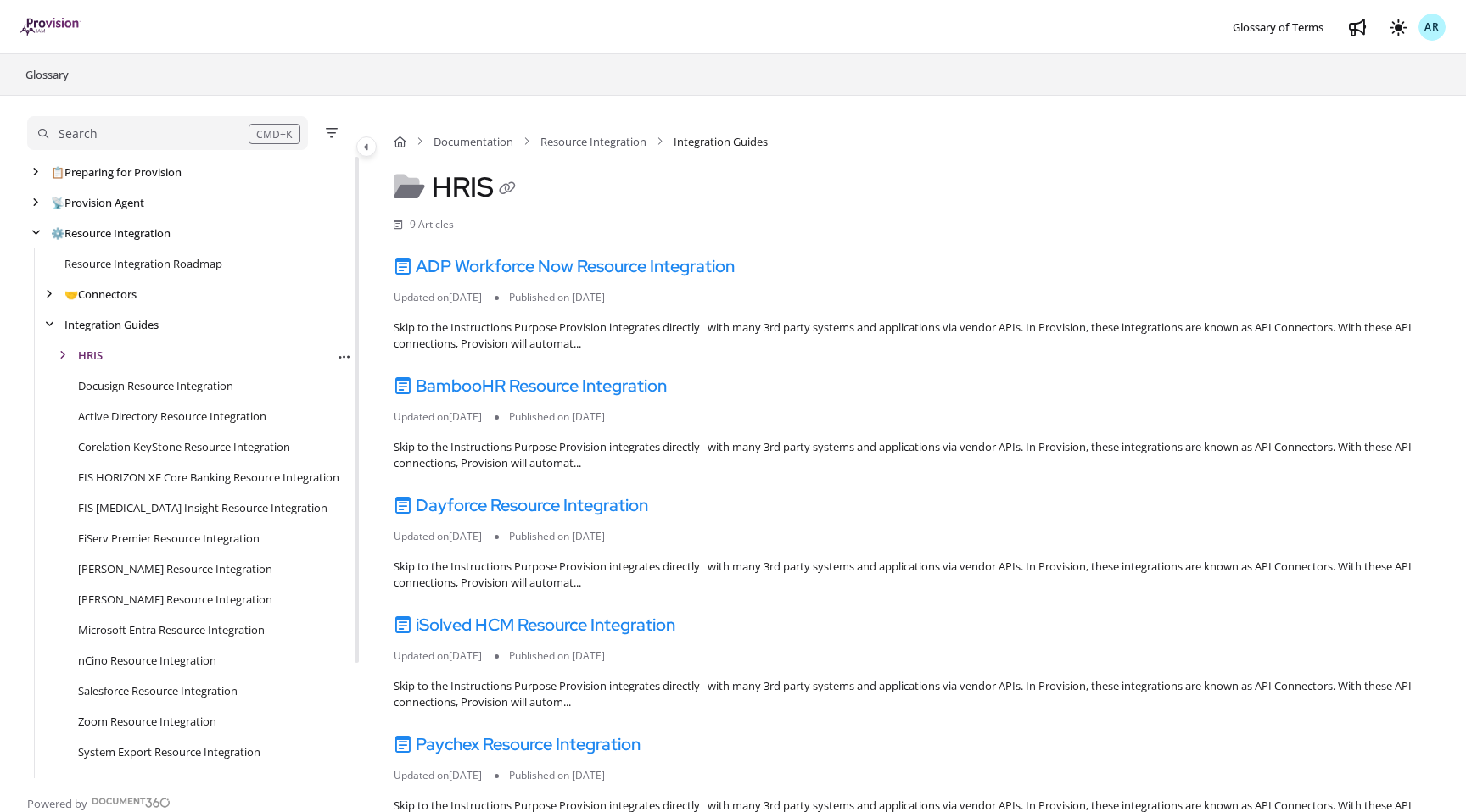
click at [91, 354] on link "HRIS" at bounding box center [90, 355] width 25 height 17
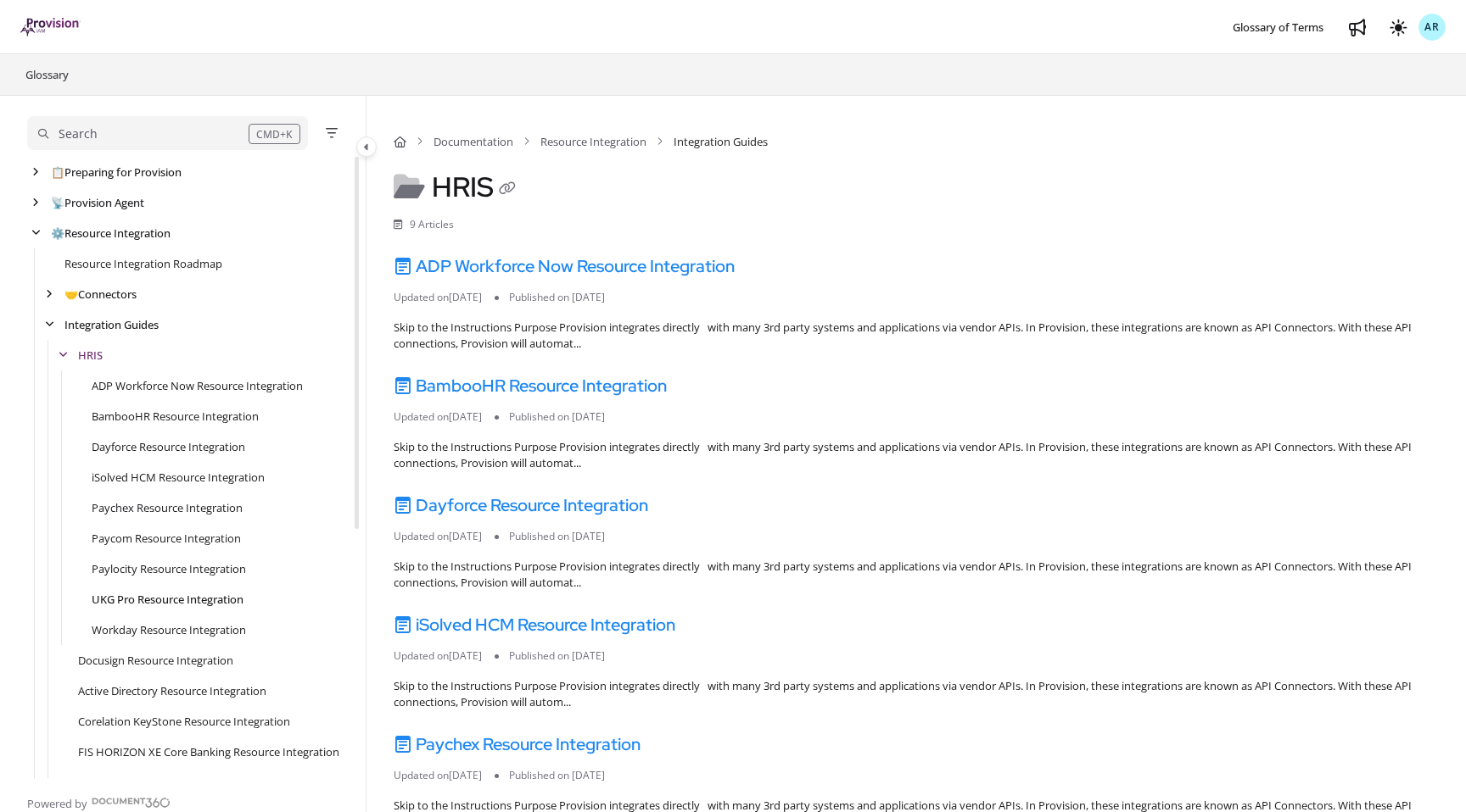
click at [121, 595] on link "UKG Pro Resource Integration" at bounding box center [167, 600] width 152 height 17
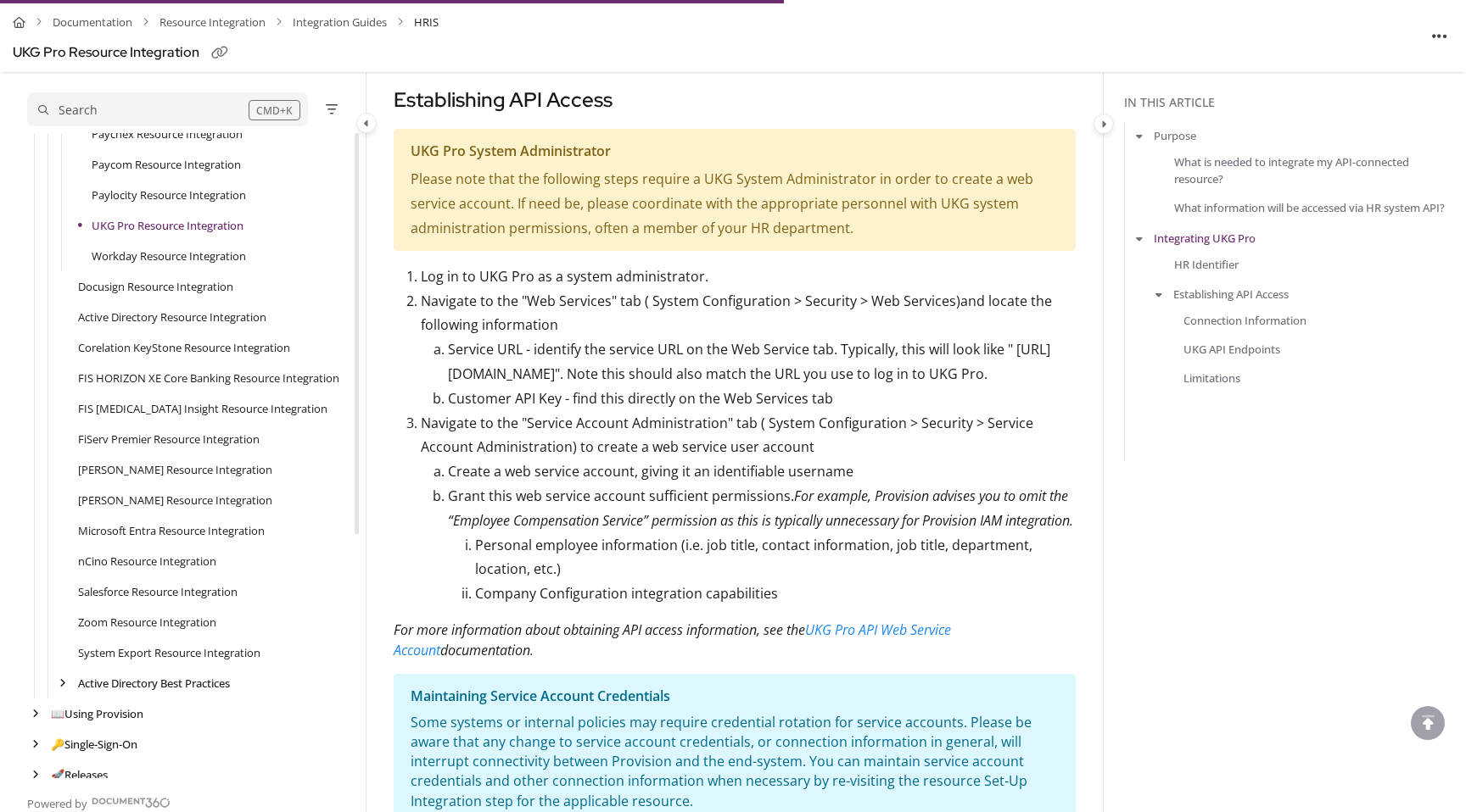
scroll to position [393, 0]
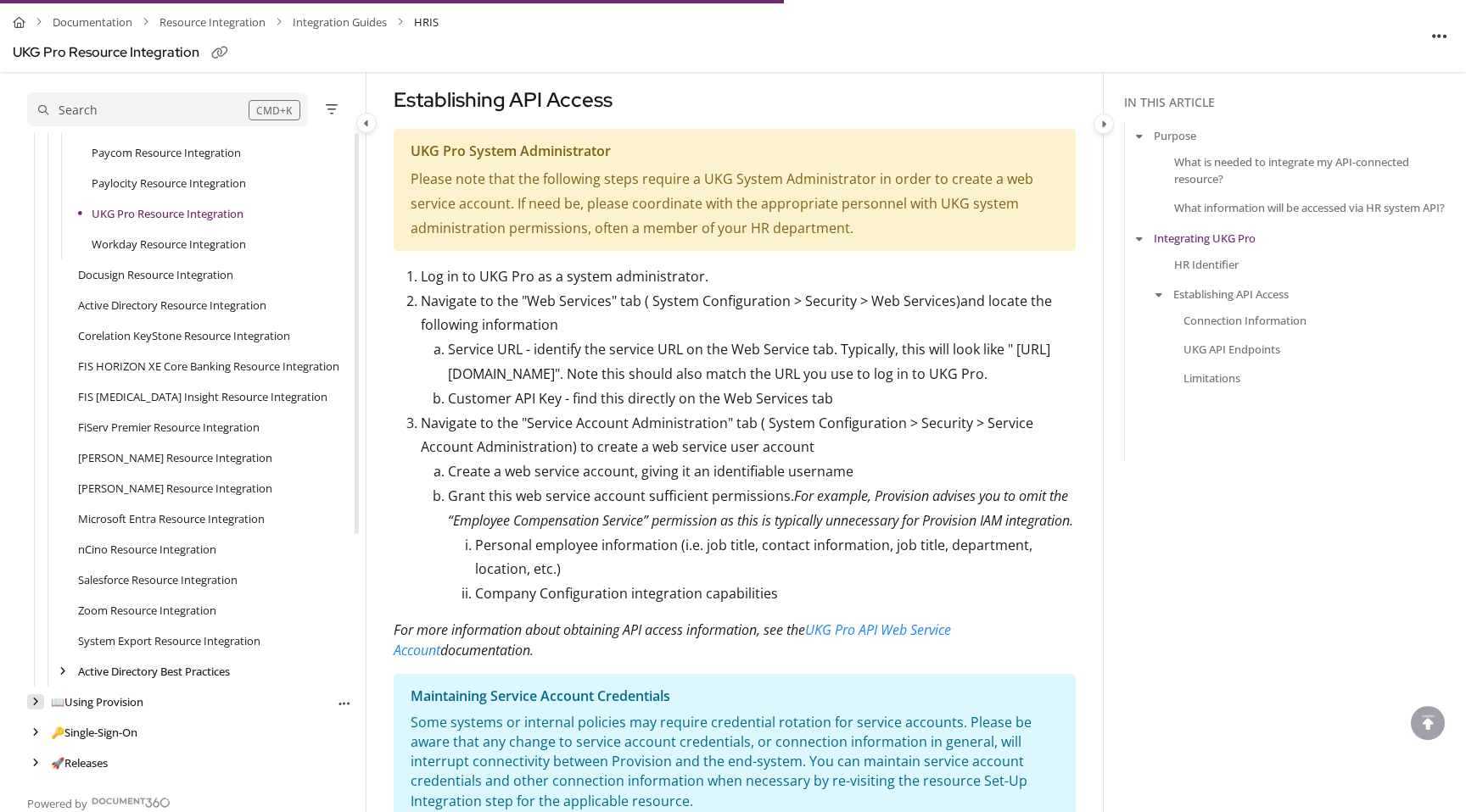
click at [36, 700] on icon "arrow" at bounding box center [36, 702] width 7 height 10
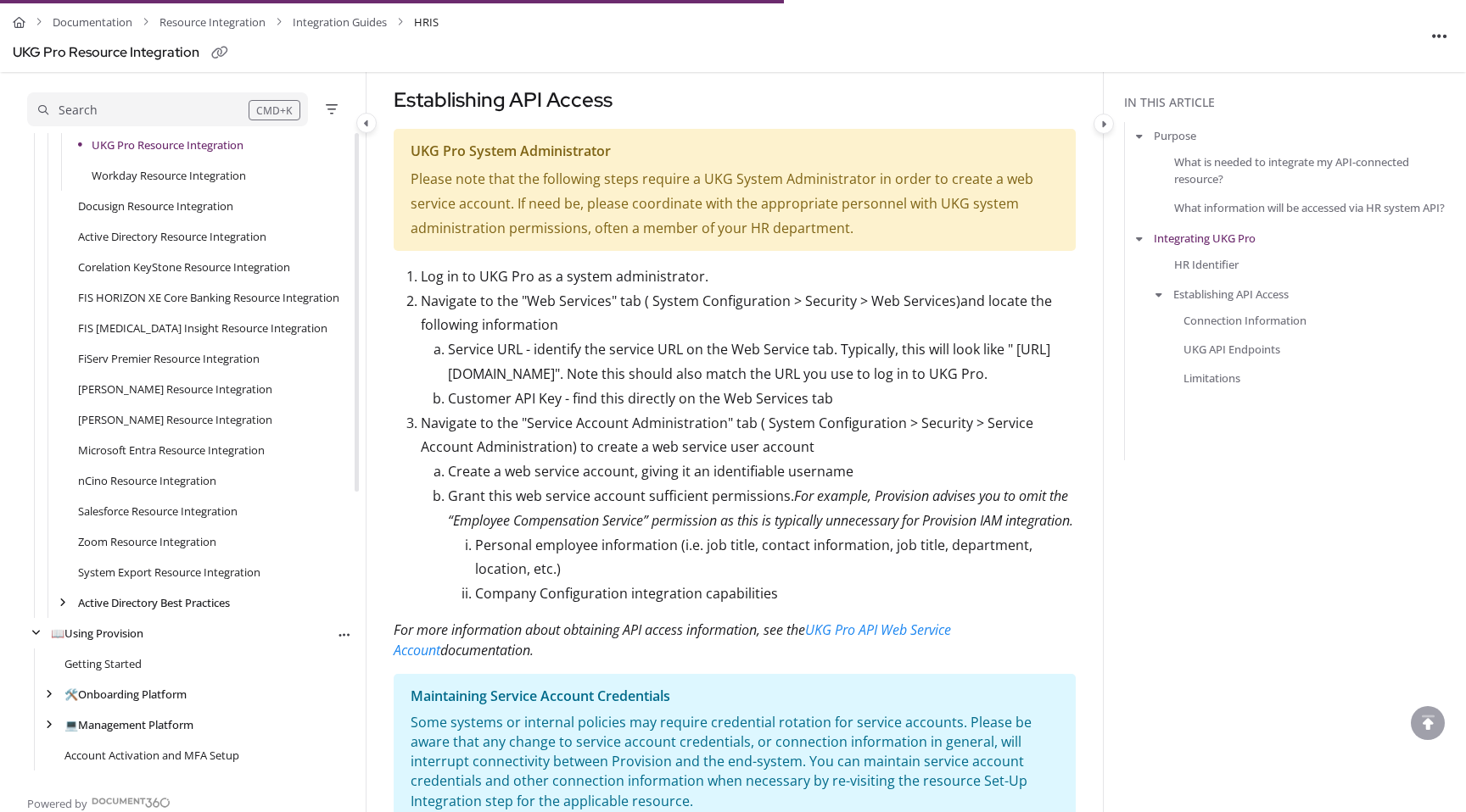
scroll to position [515, 0]
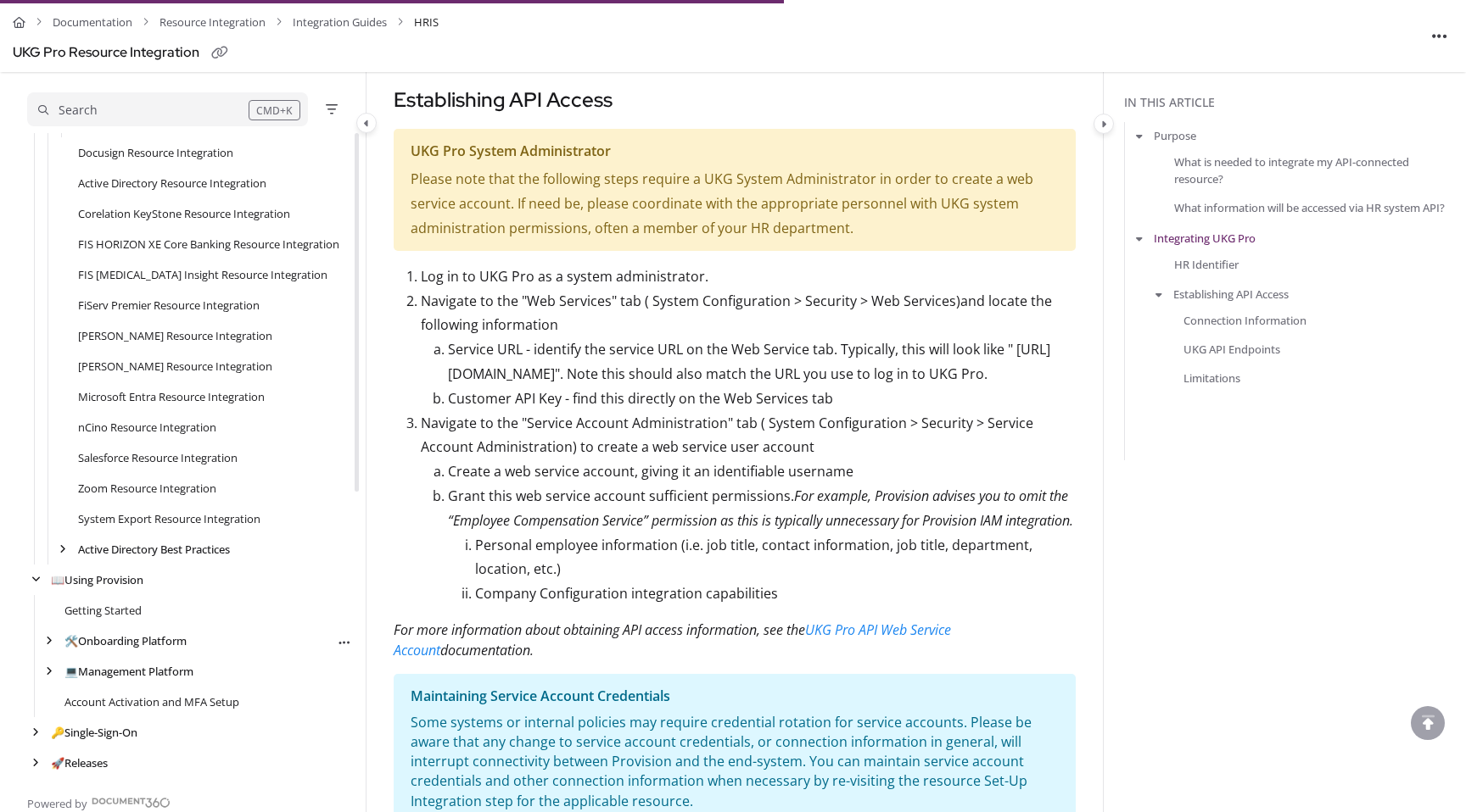
click at [41, 651] on div "🛠️ Onboarding Platform Export PDF" at bounding box center [189, 641] width 325 height 31
click at [49, 641] on icon "arrow" at bounding box center [49, 641] width 7 height 10
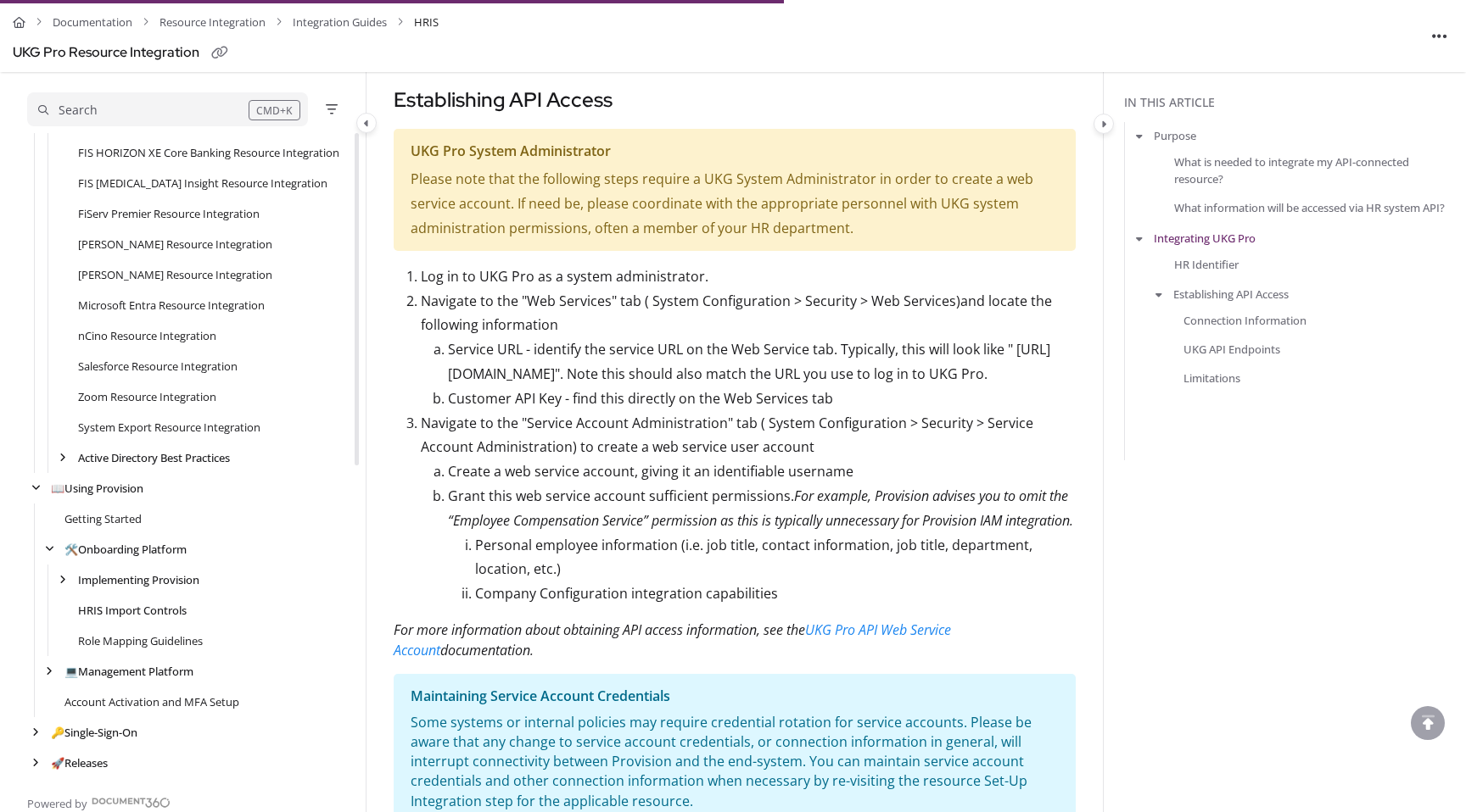
click at [134, 613] on link "HRIS Import Controls" at bounding box center [132, 611] width 108 height 17
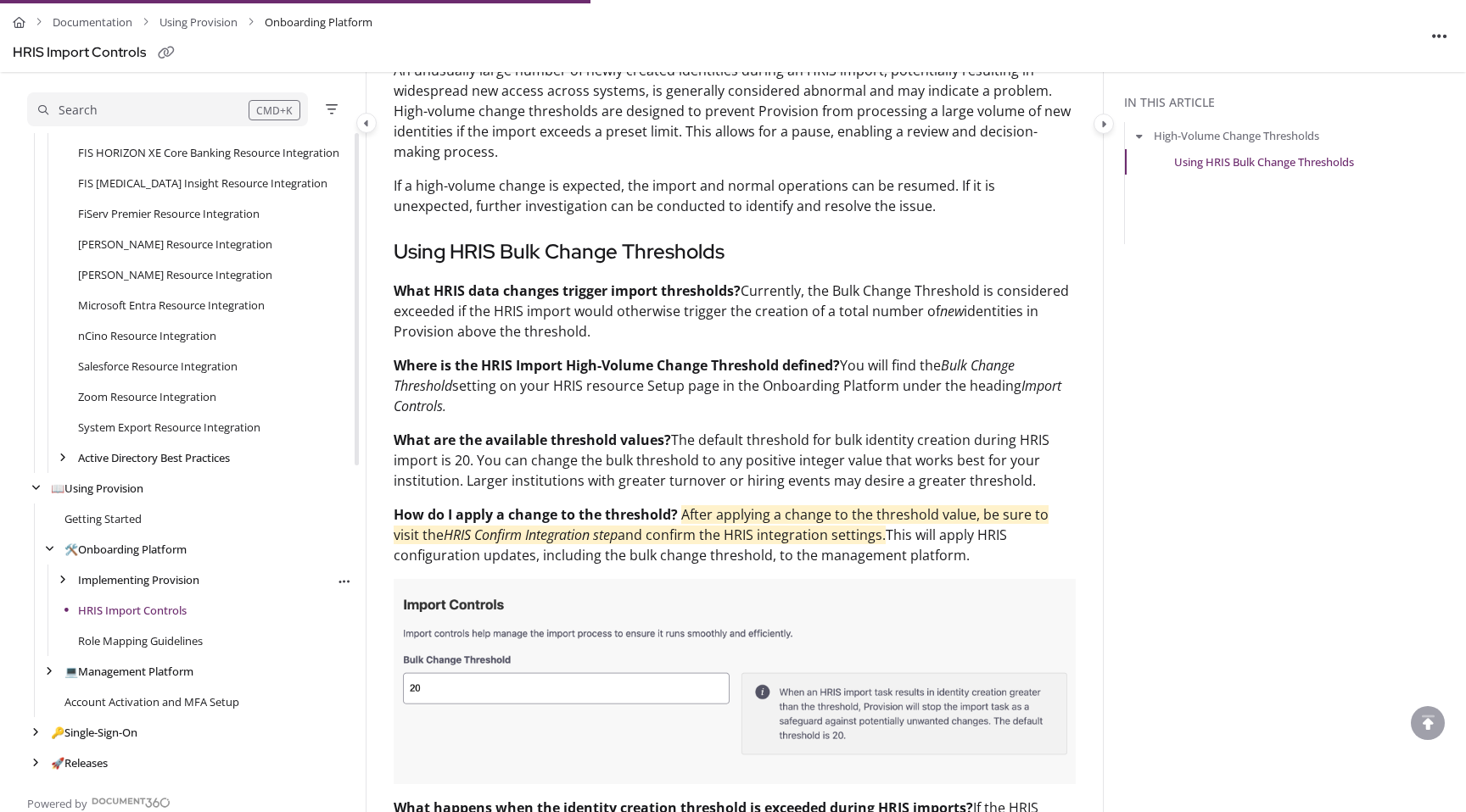
scroll to position [598, 0]
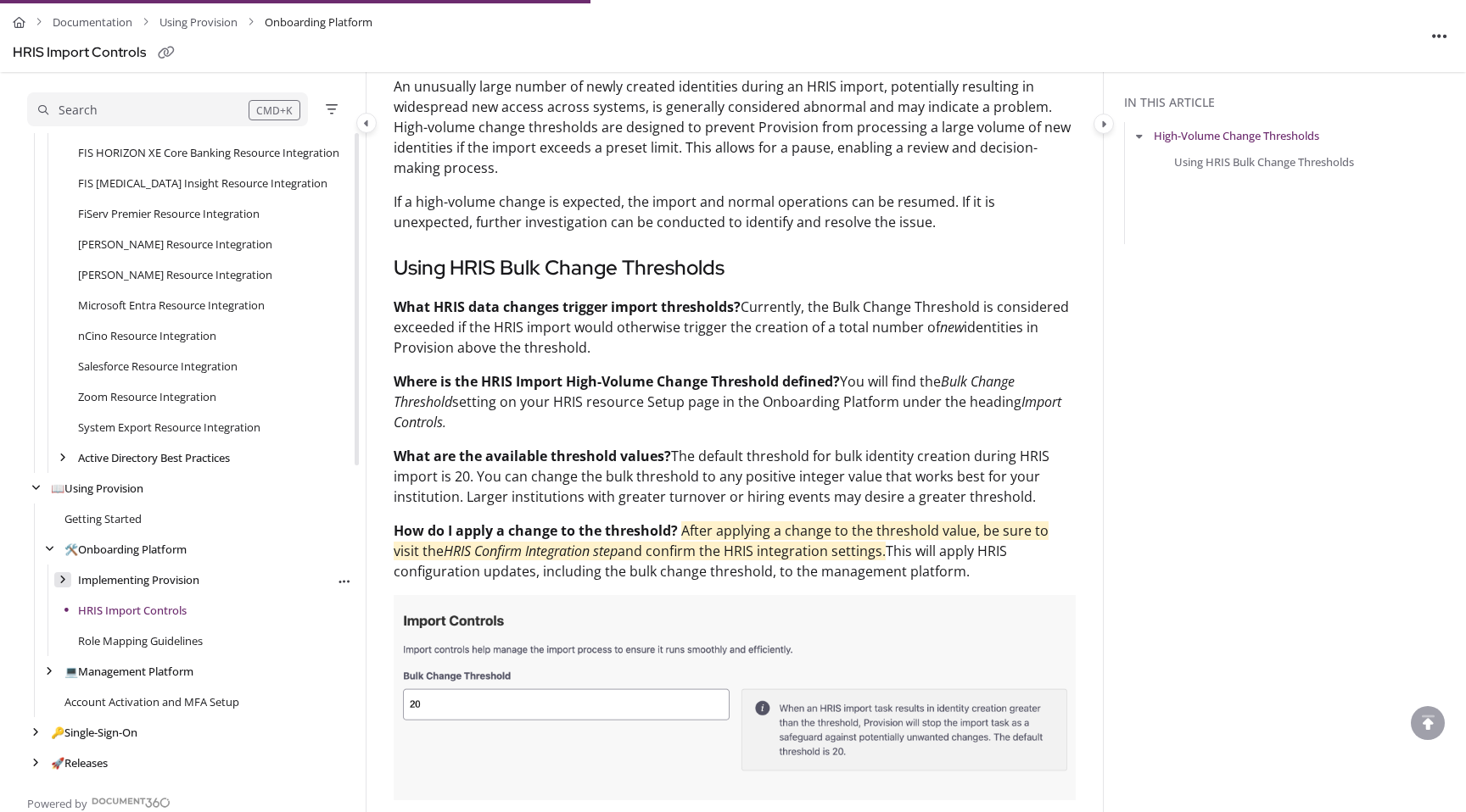
click at [66, 584] on div "arrow" at bounding box center [63, 580] width 17 height 16
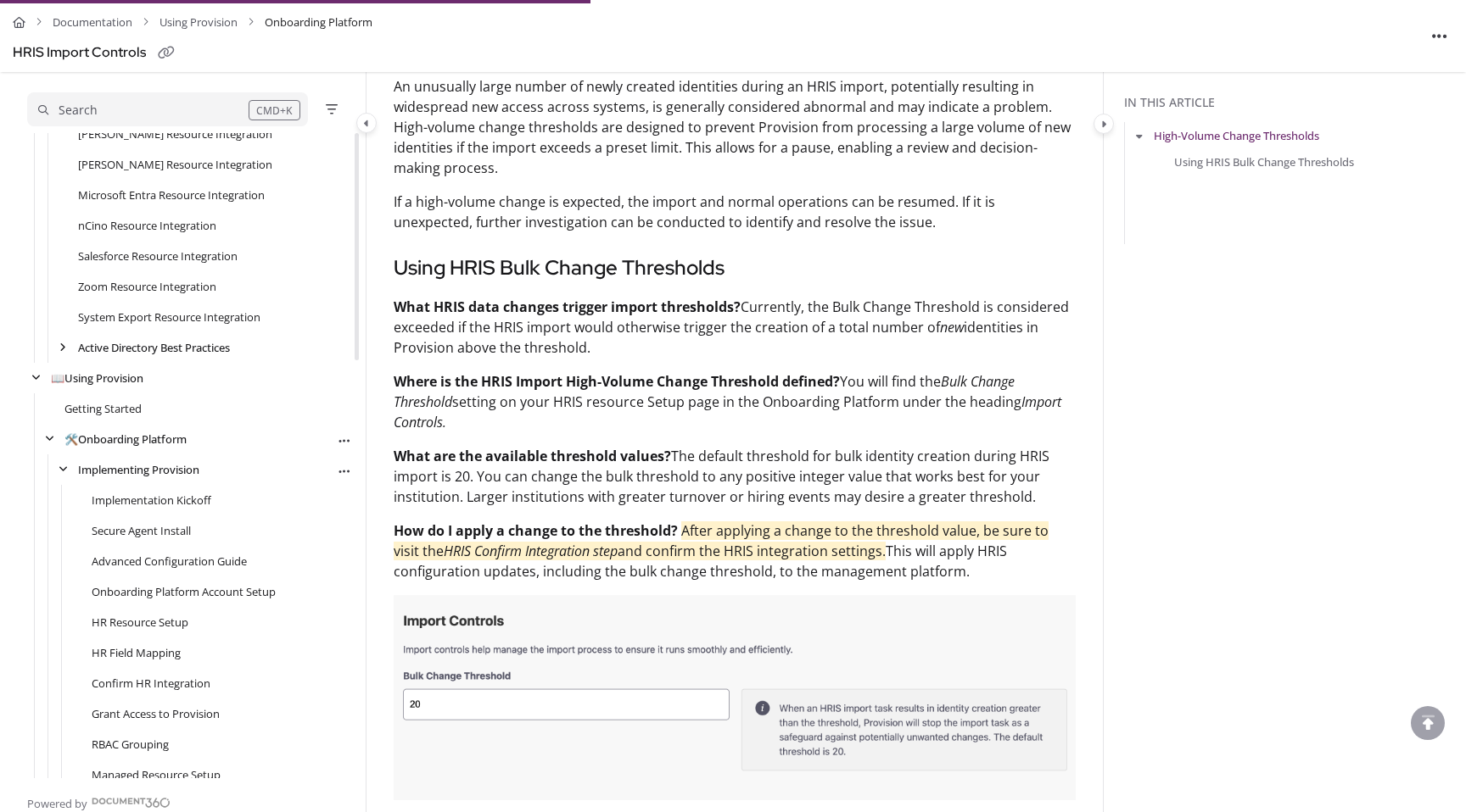
scroll to position [760, 0]
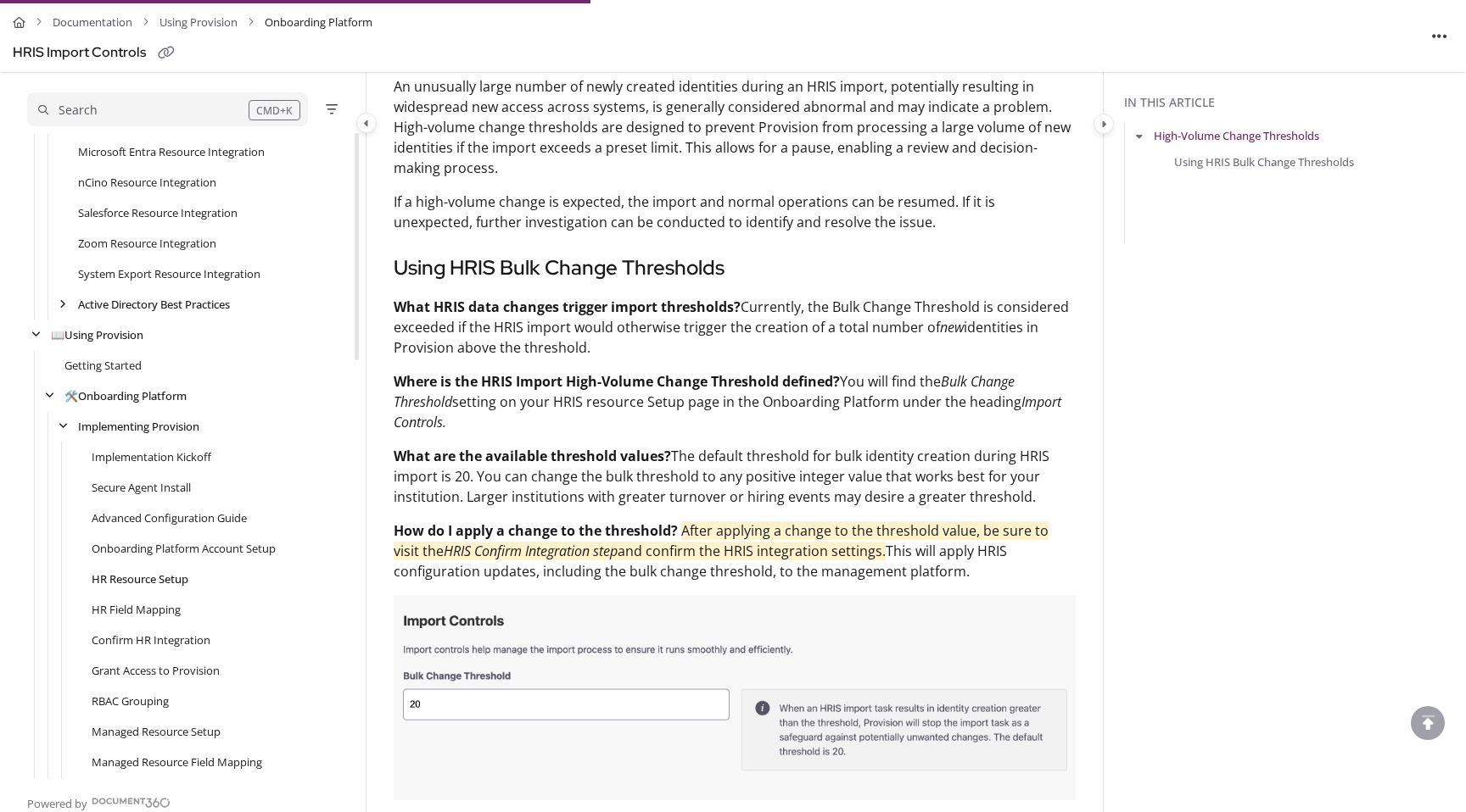
click at [148, 579] on link "HR Resource Setup" at bounding box center [139, 579] width 96 height 17
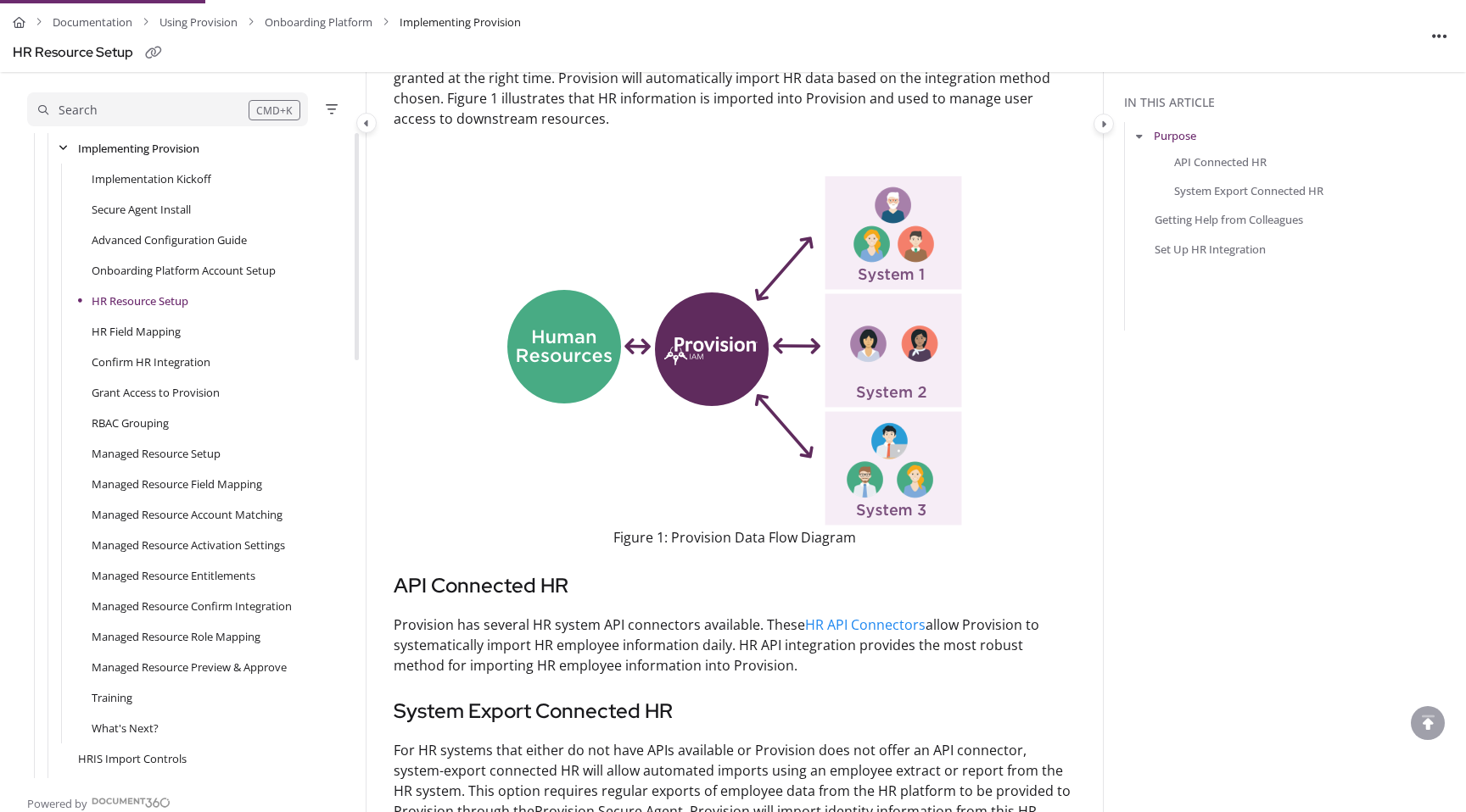
scroll to position [429, 0]
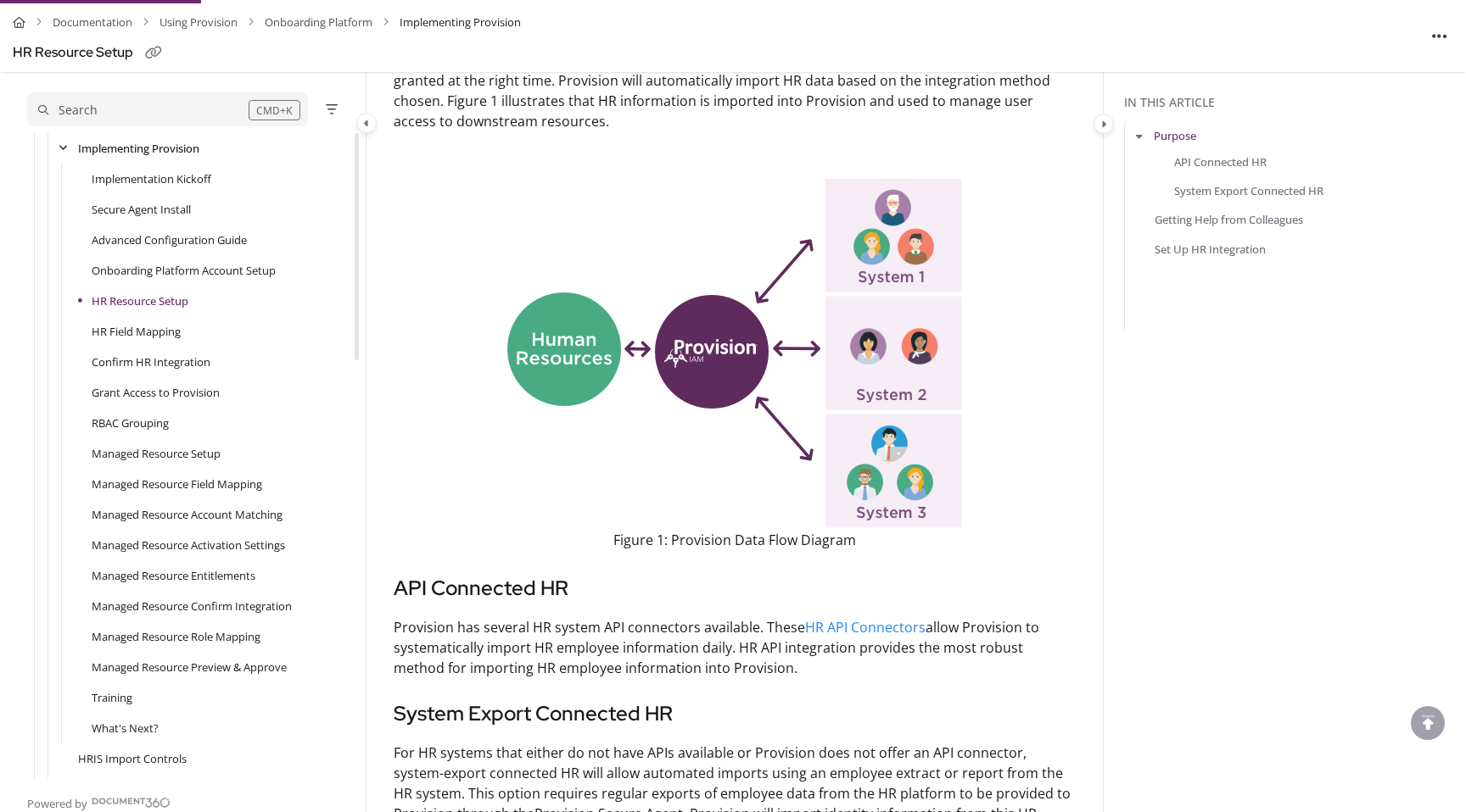
click at [702, 352] on img at bounding box center [734, 354] width 454 height 349
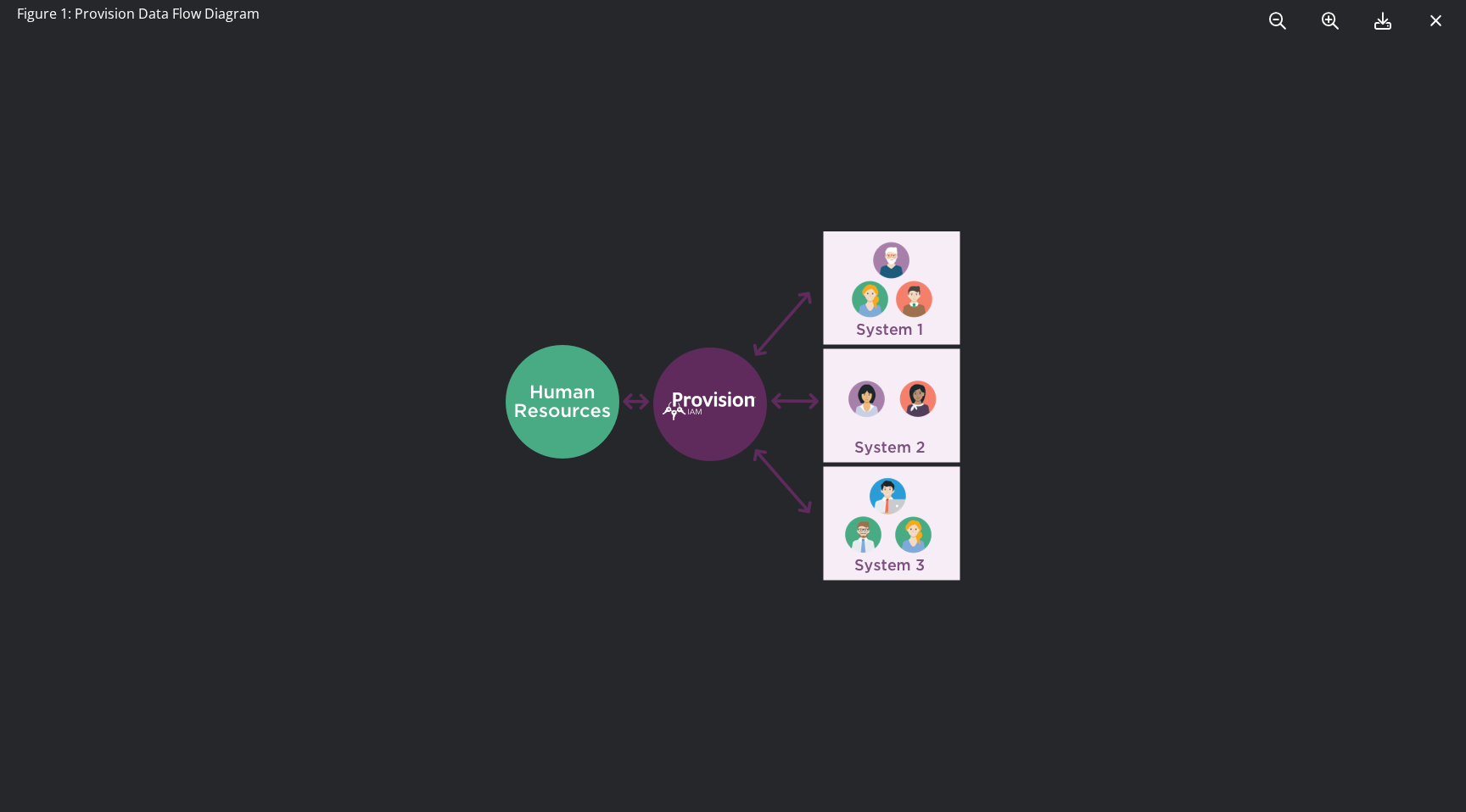
click at [622, 533] on img at bounding box center [732, 406] width 454 height 349
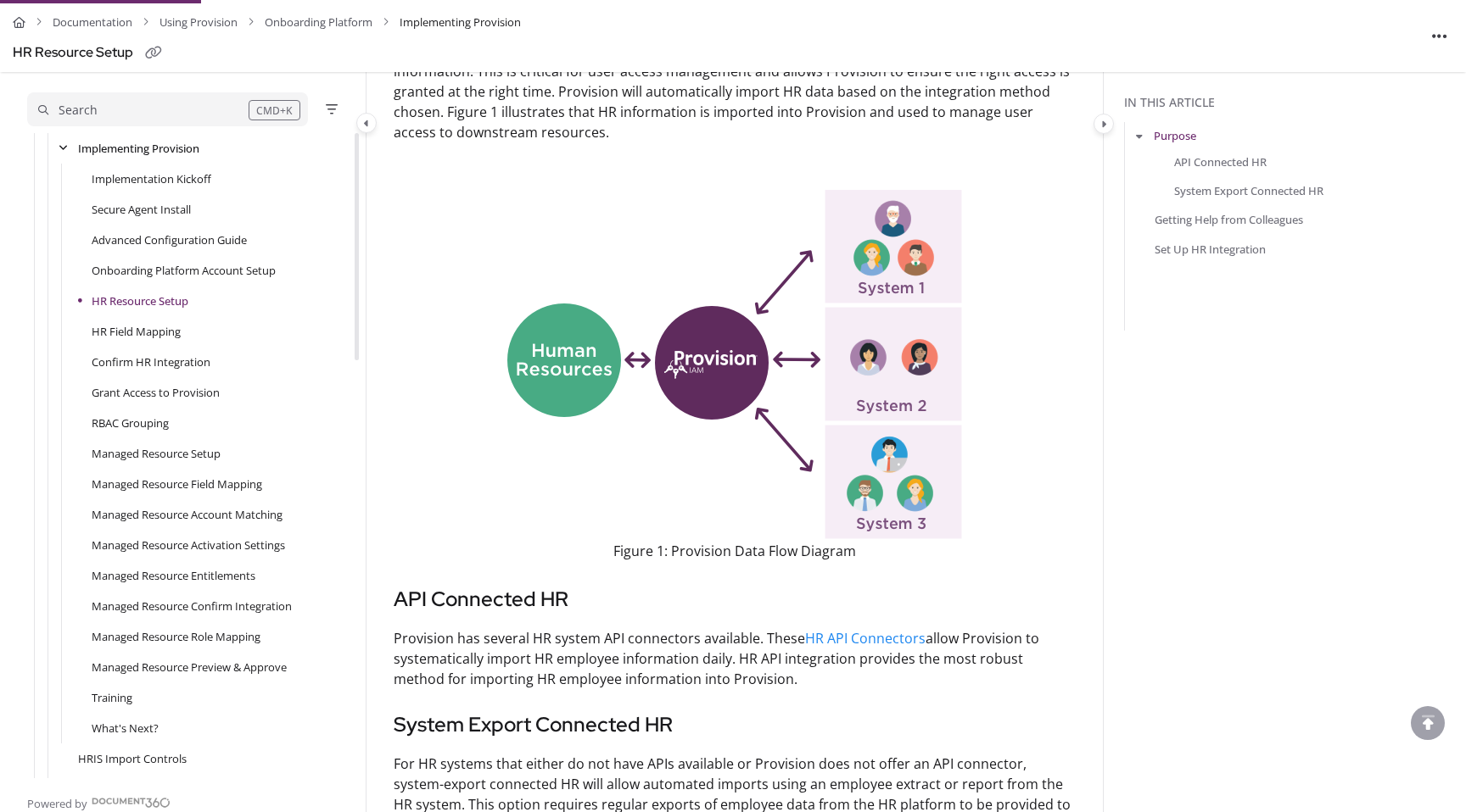
scroll to position [393, 0]
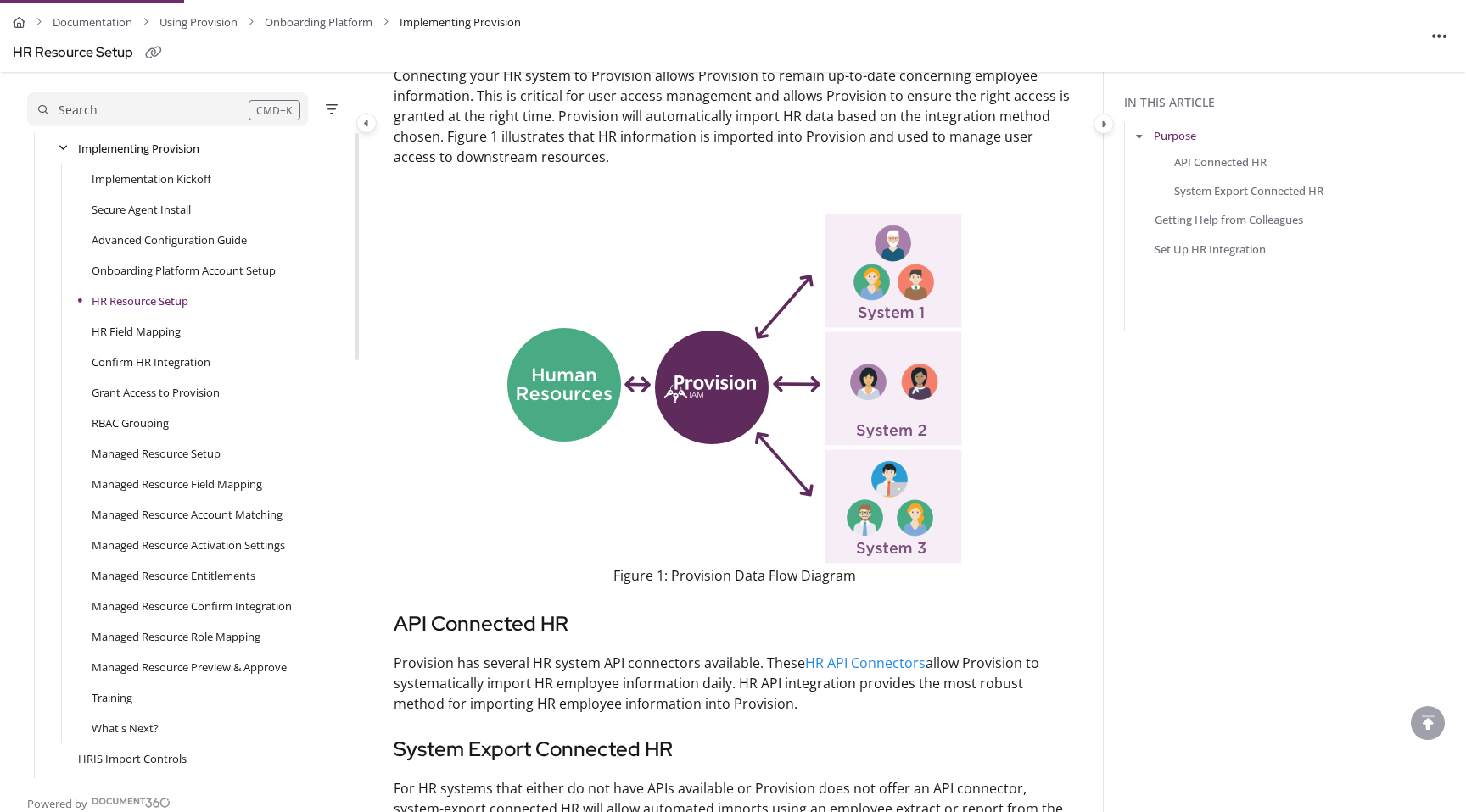
click at [715, 343] on img at bounding box center [734, 389] width 454 height 349
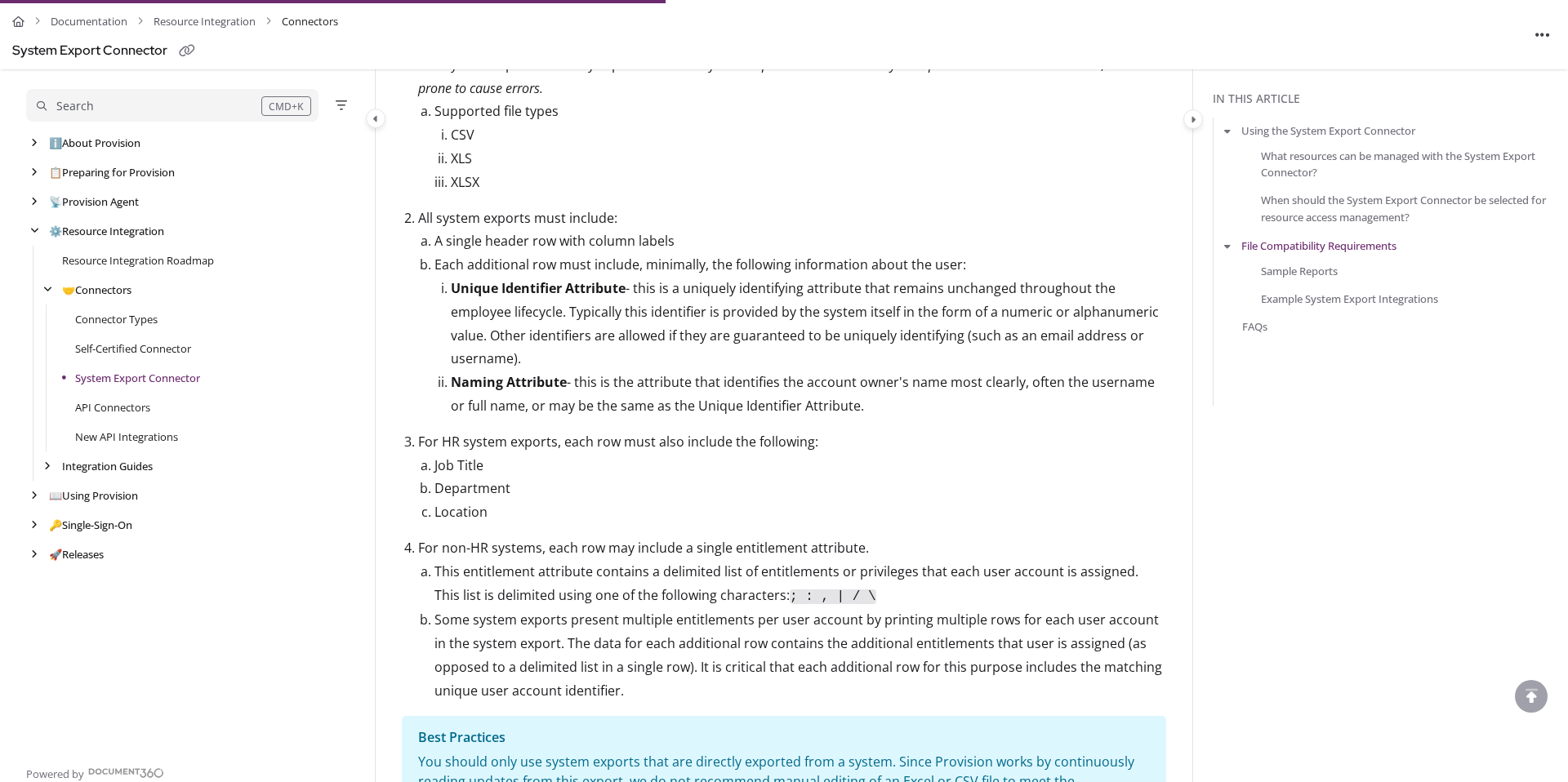
scroll to position [835, 0]
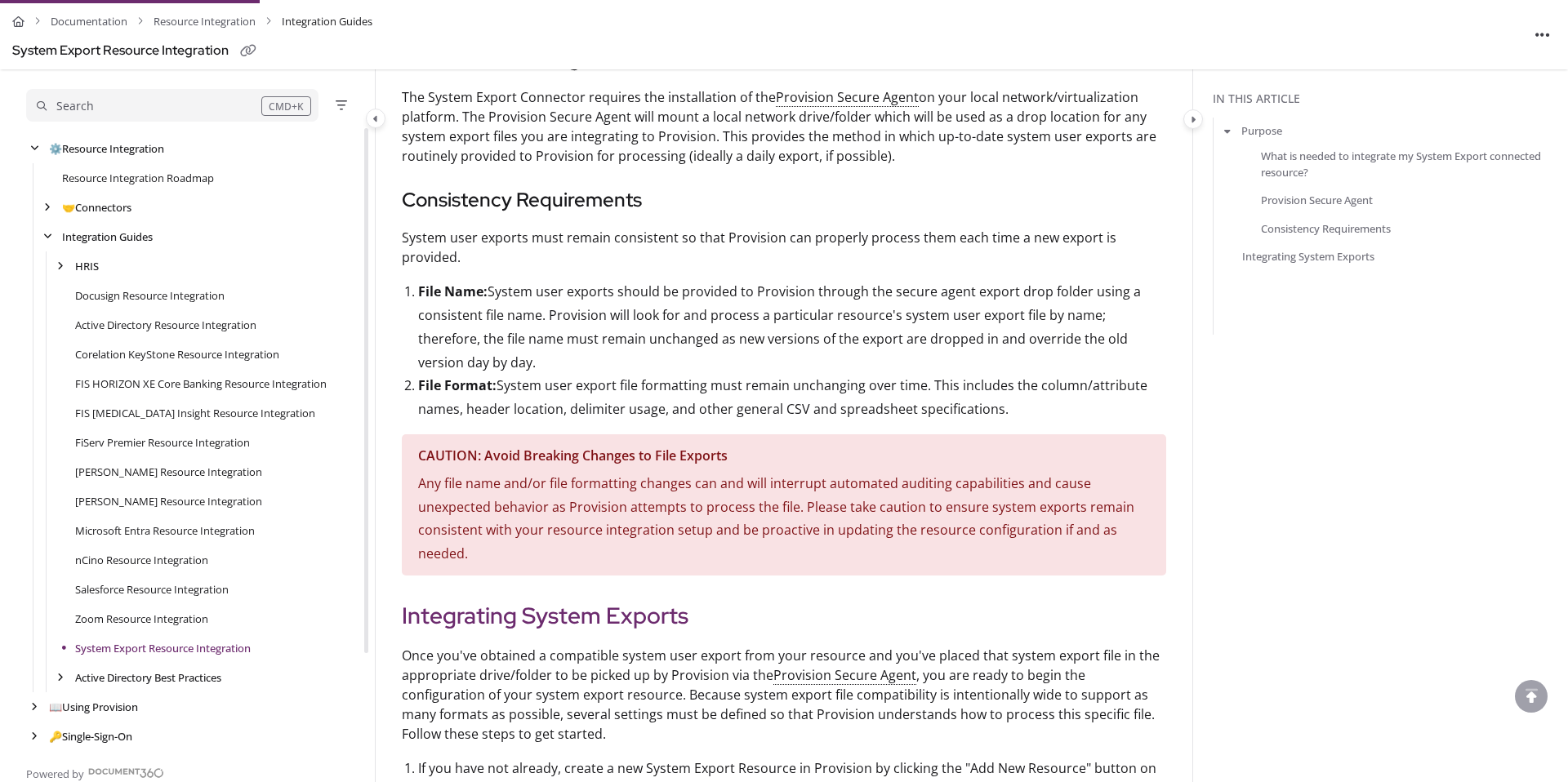
scroll to position [696, 0]
